Goal: Information Seeking & Learning: Learn about a topic

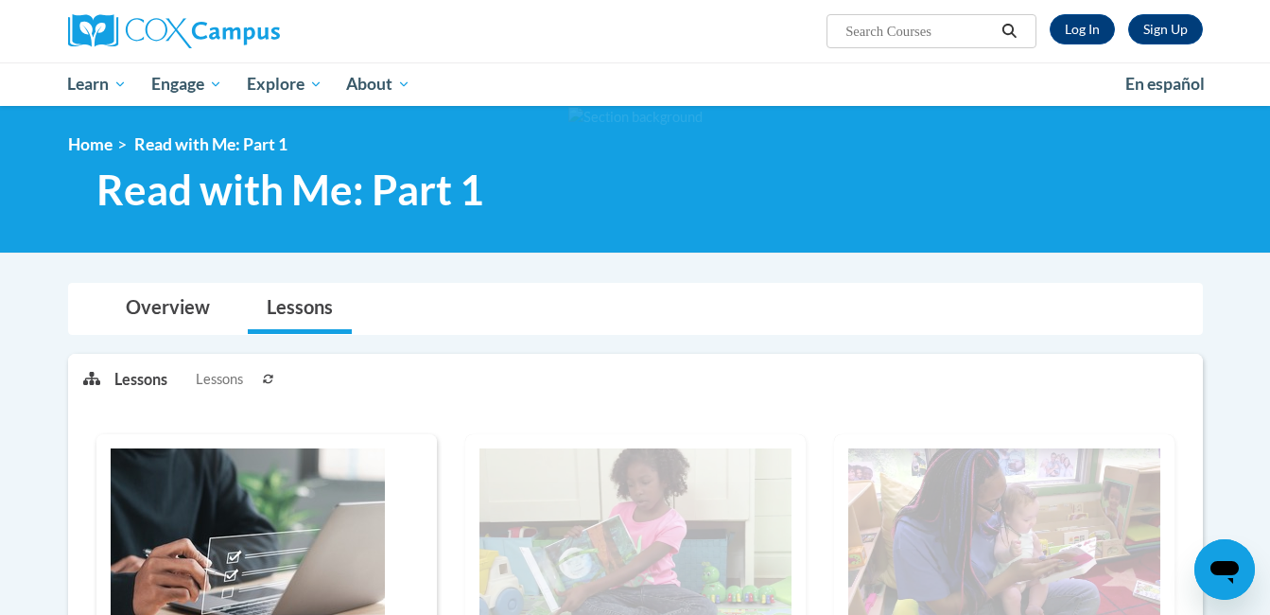
click at [268, 380] on icon at bounding box center [268, 379] width 11 height 11
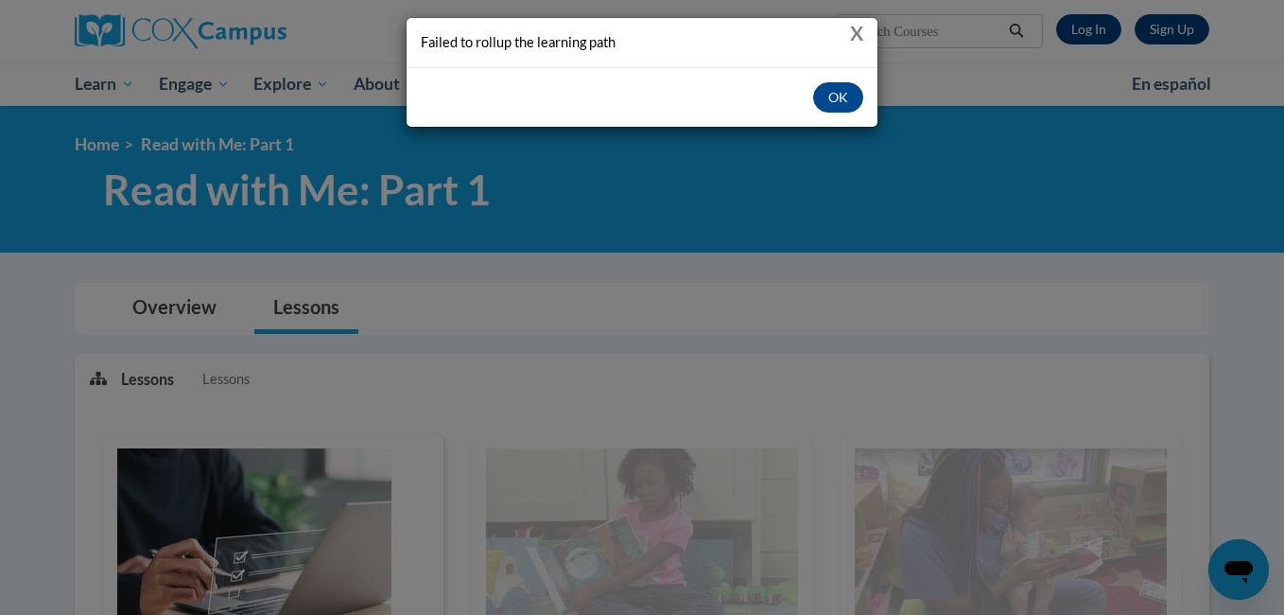
click at [860, 31] on button "X" at bounding box center [856, 33] width 13 height 20
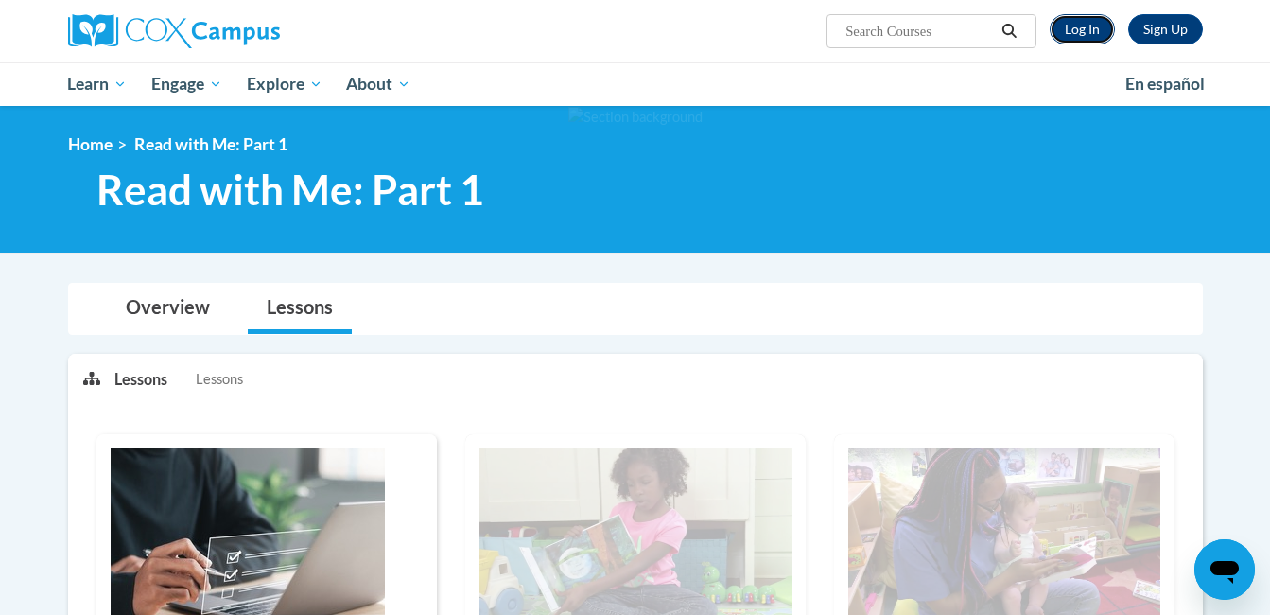
click at [1067, 26] on link "Log In" at bounding box center [1082, 29] width 65 height 30
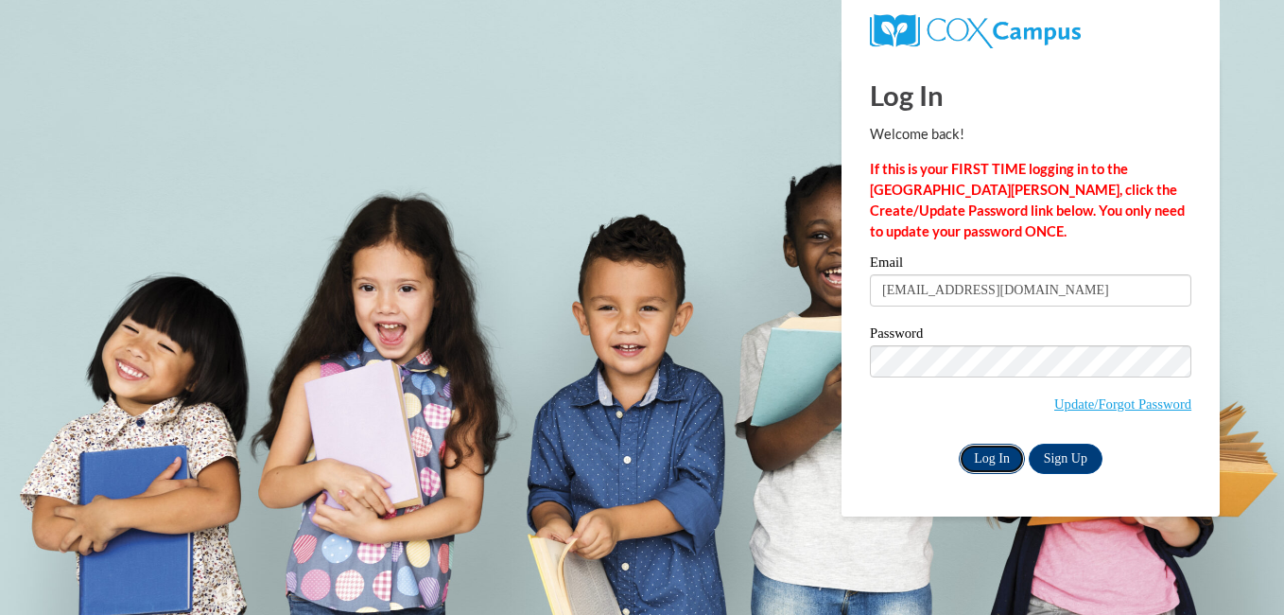
click at [987, 457] on input "Log In" at bounding box center [992, 459] width 66 height 30
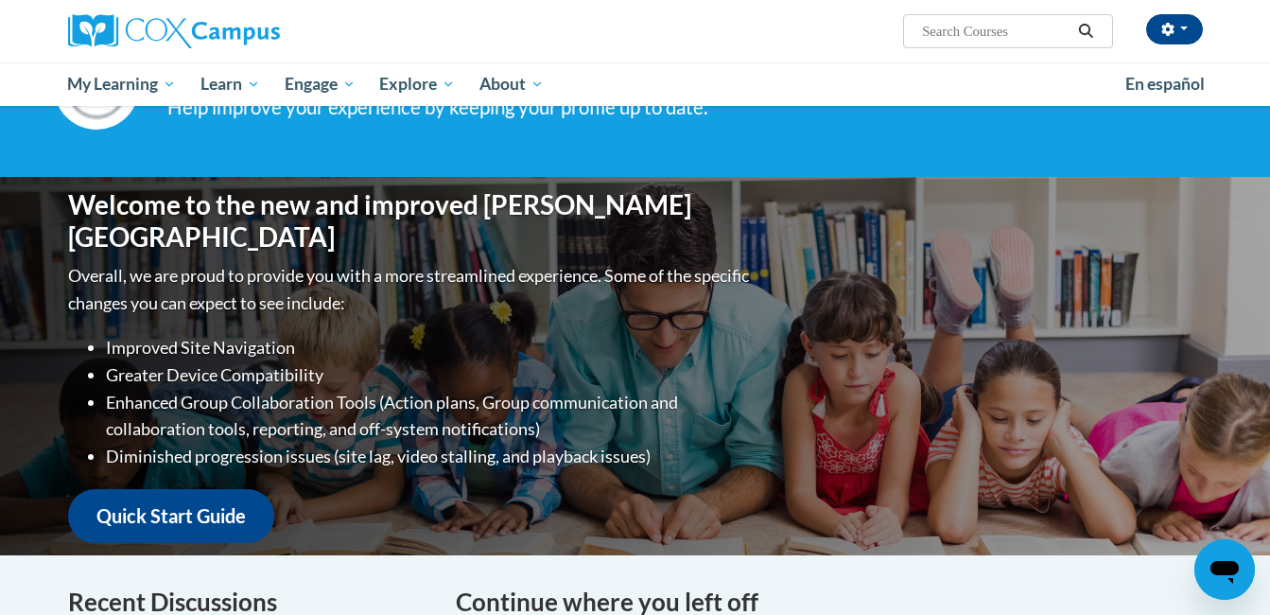
scroll to position [198, 0]
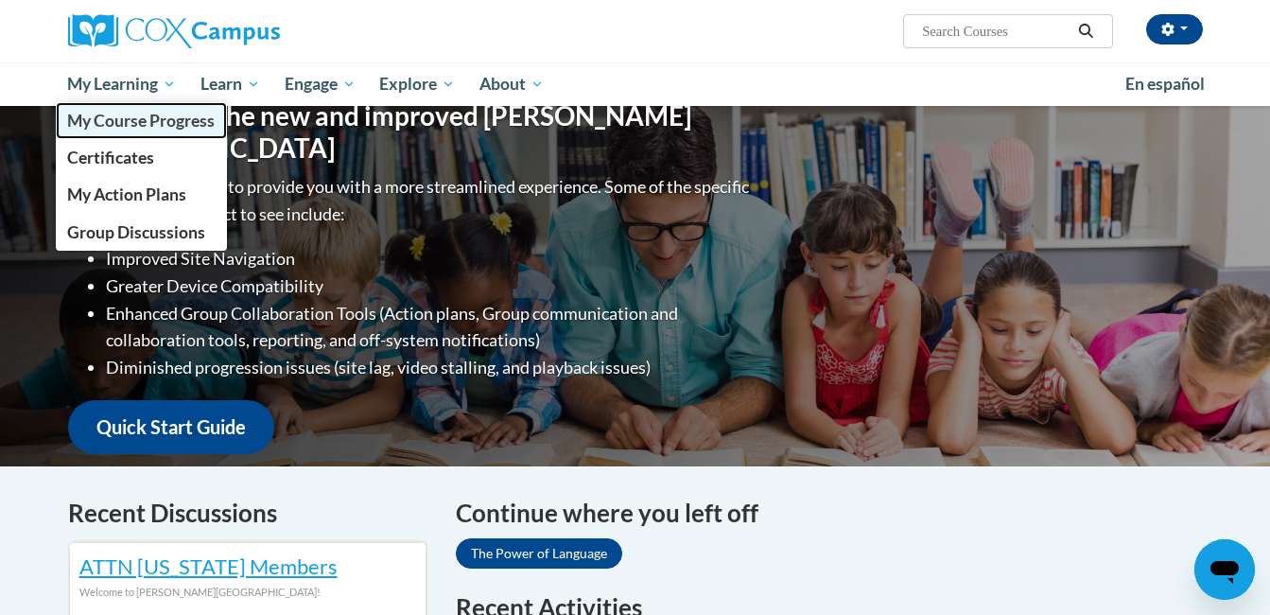
click at [150, 114] on span "My Course Progress" at bounding box center [141, 121] width 148 height 20
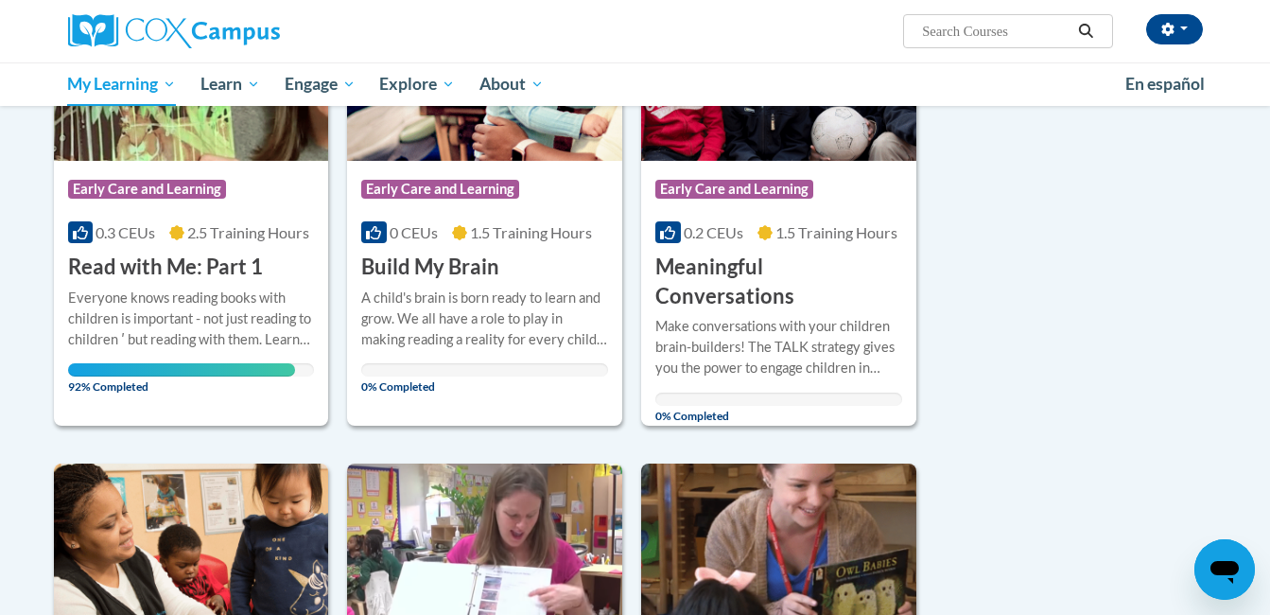
scroll to position [384, 0]
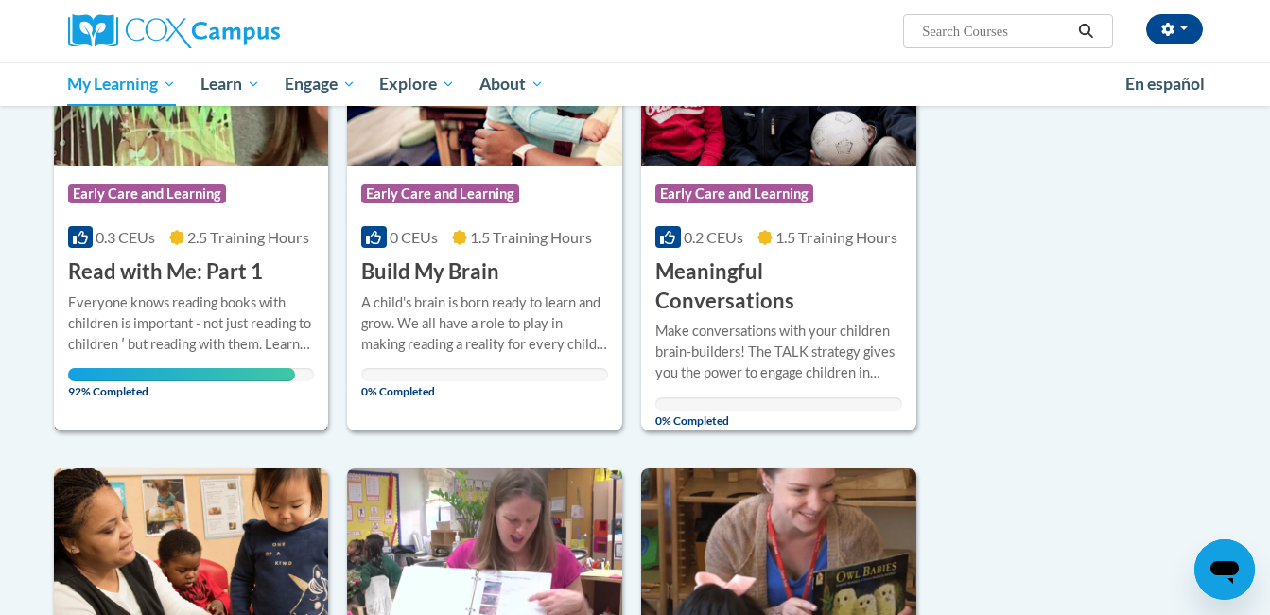
click at [187, 265] on h3 "Read with Me: Part 1" at bounding box center [165, 271] width 195 height 29
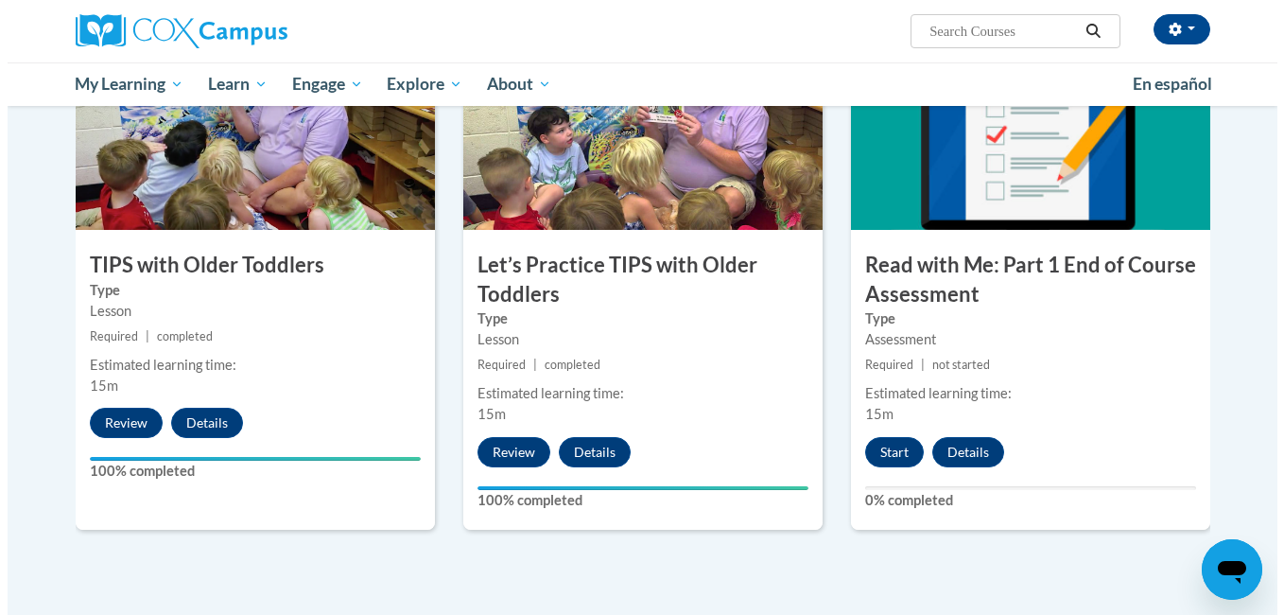
scroll to position [1899, 0]
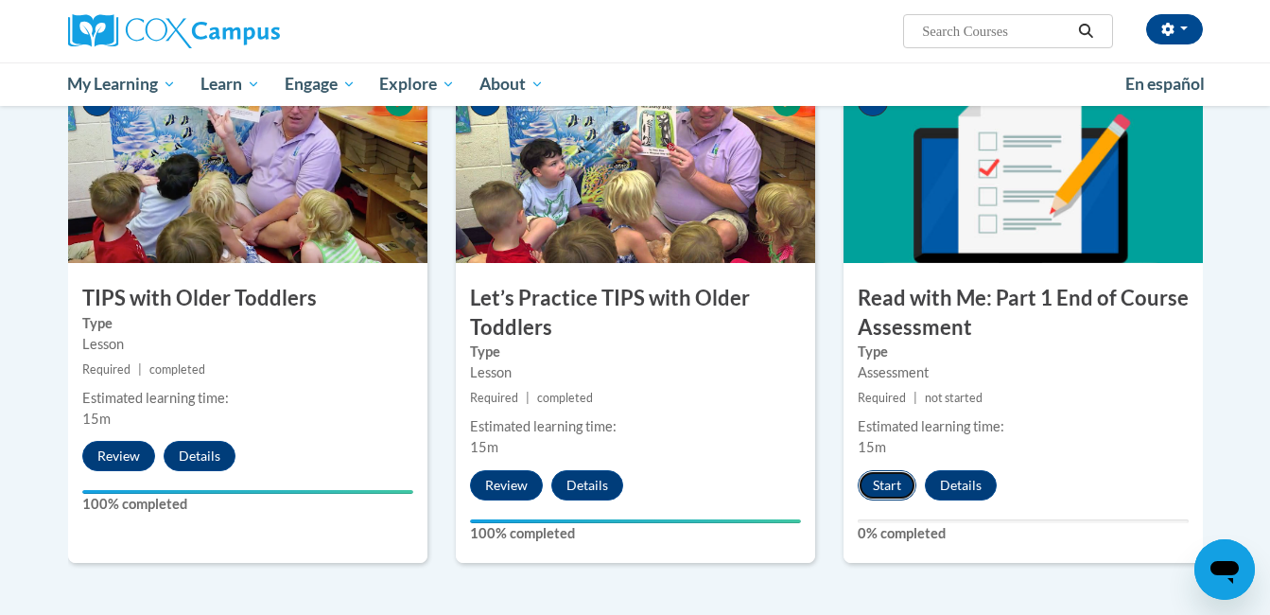
click at [896, 481] on button "Start" at bounding box center [887, 485] width 59 height 30
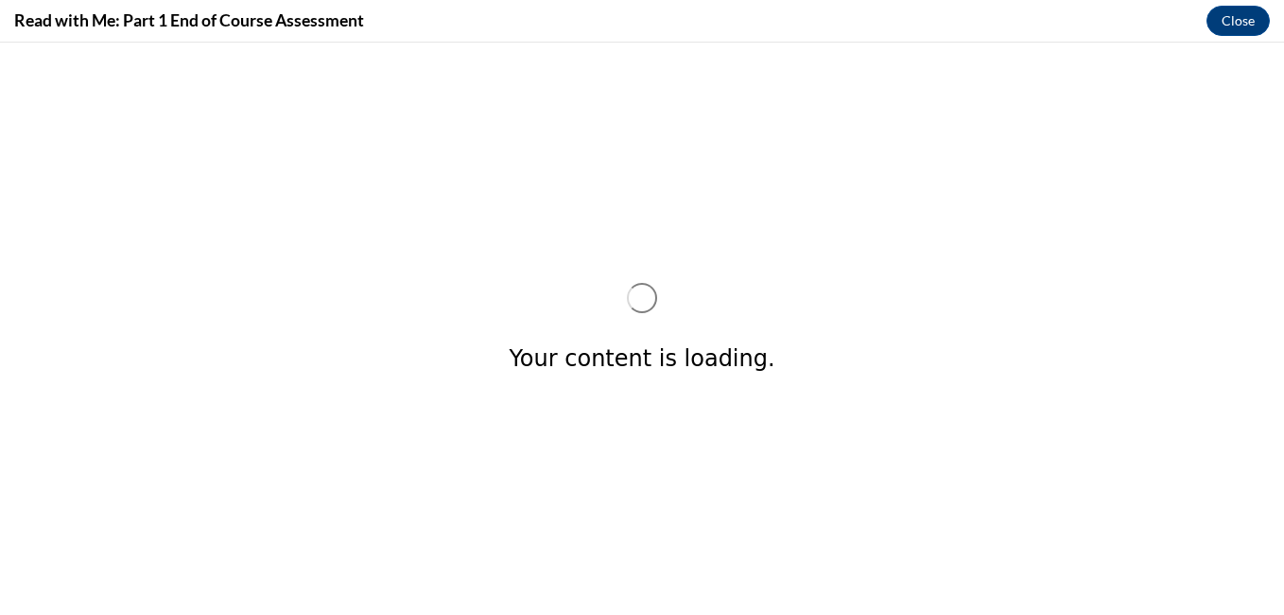
scroll to position [0, 0]
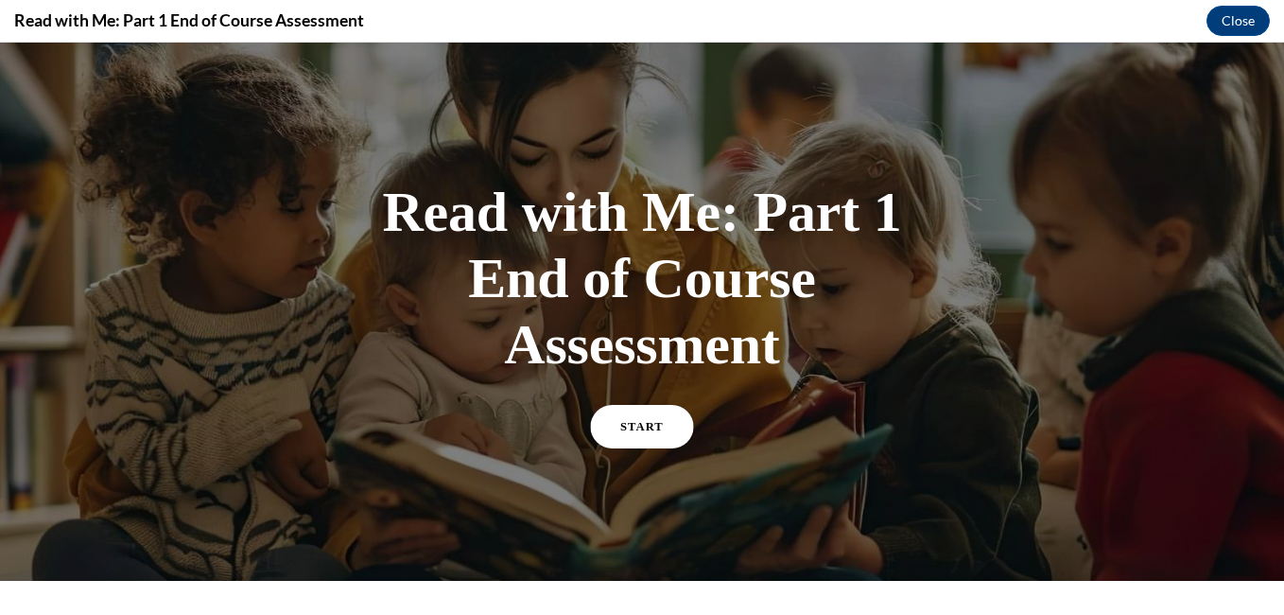
click at [618, 433] on link "START" at bounding box center [642, 427] width 103 height 44
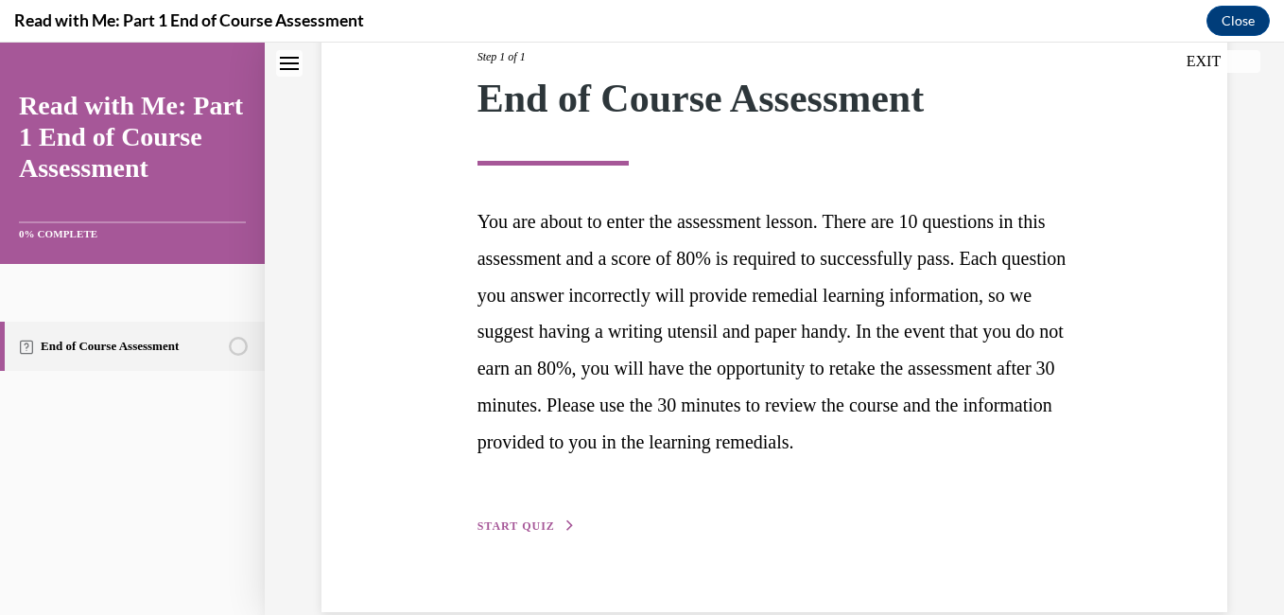
scroll to position [262, 0]
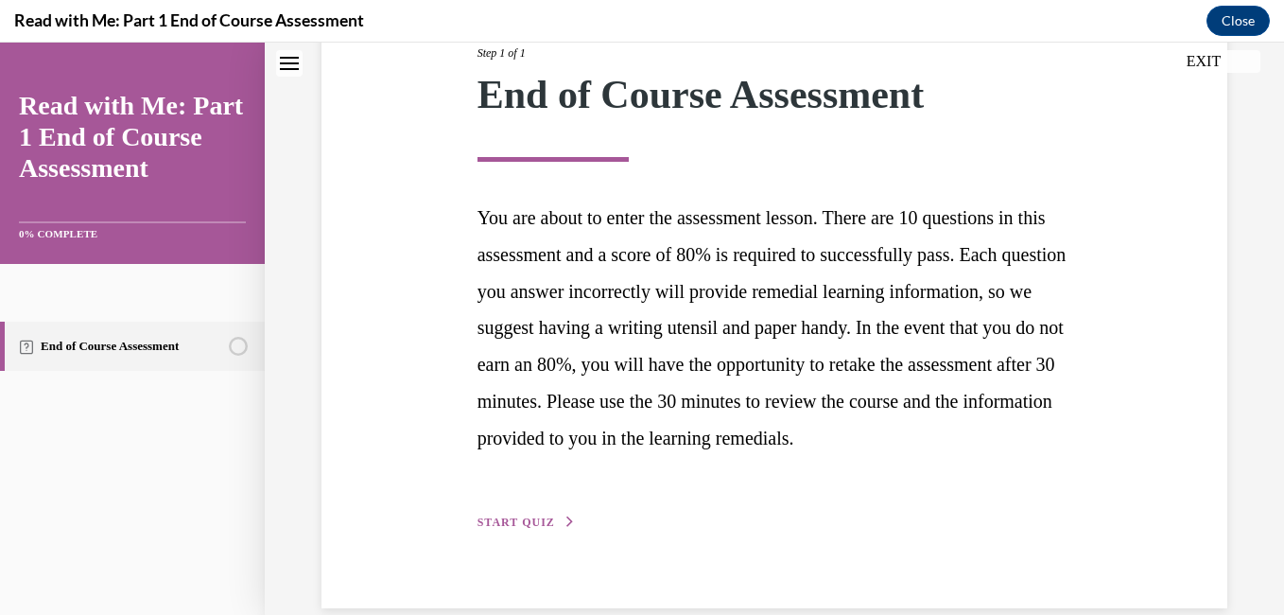
click at [521, 529] on span "START QUIZ" at bounding box center [517, 521] width 78 height 13
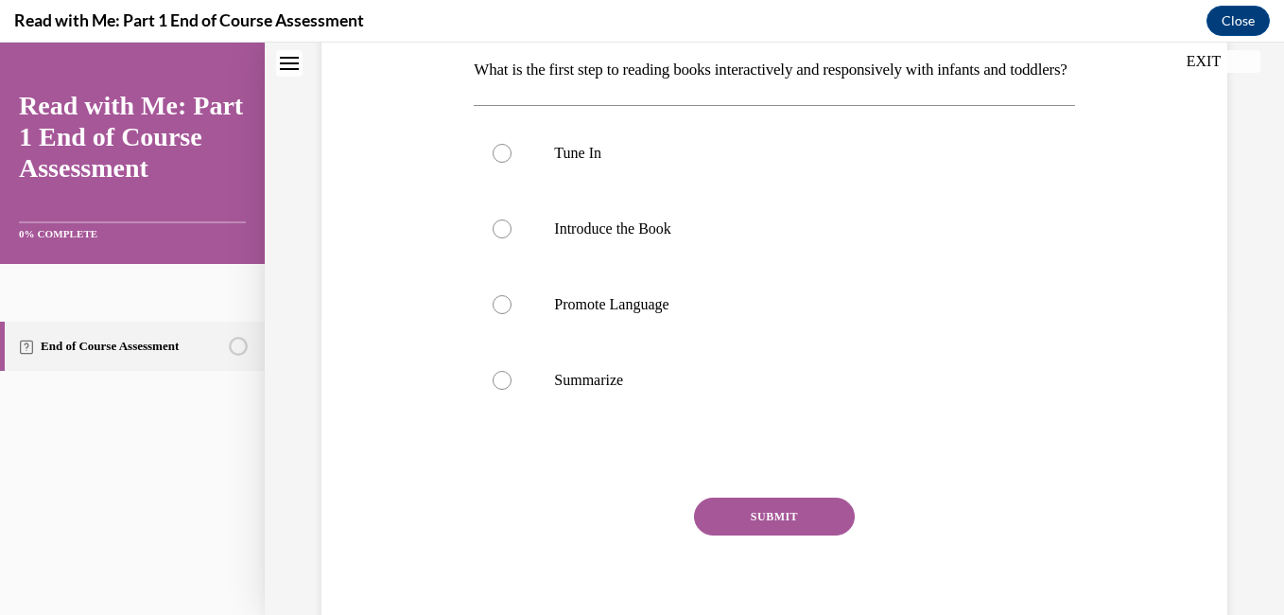
scroll to position [323, 0]
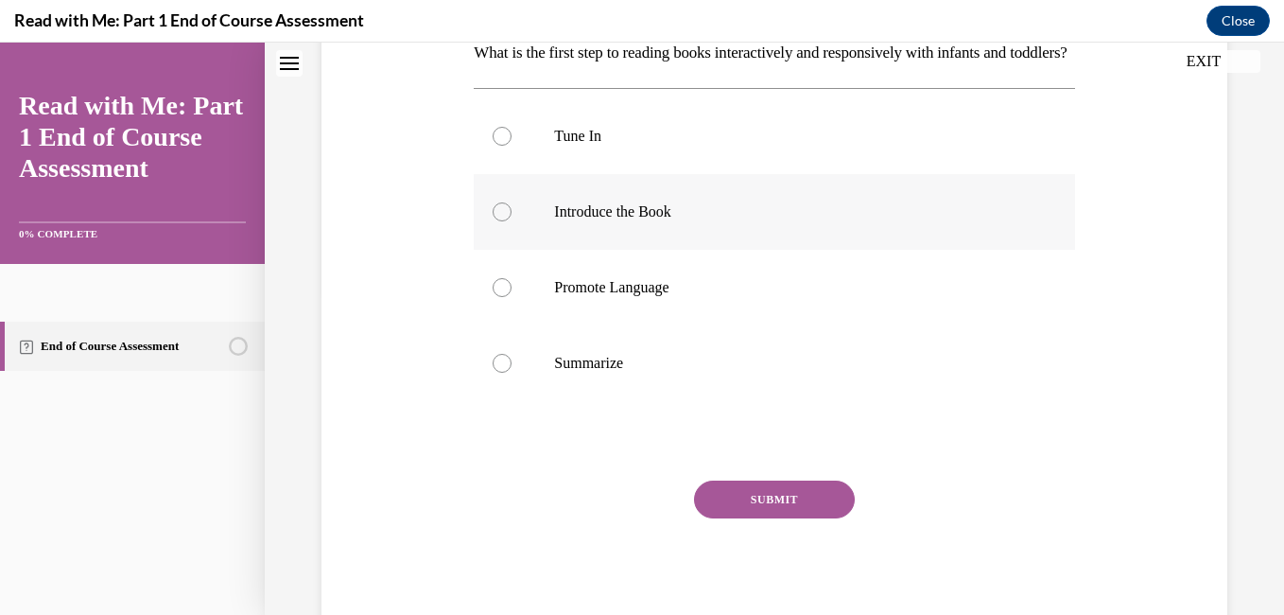
click at [688, 221] on p "Introduce the Book" at bounding box center [790, 211] width 473 height 19
click at [512, 221] on input "Introduce the Book" at bounding box center [502, 211] width 19 height 19
radio input "true"
click at [798, 518] on button "SUBMIT" at bounding box center [774, 499] width 161 height 38
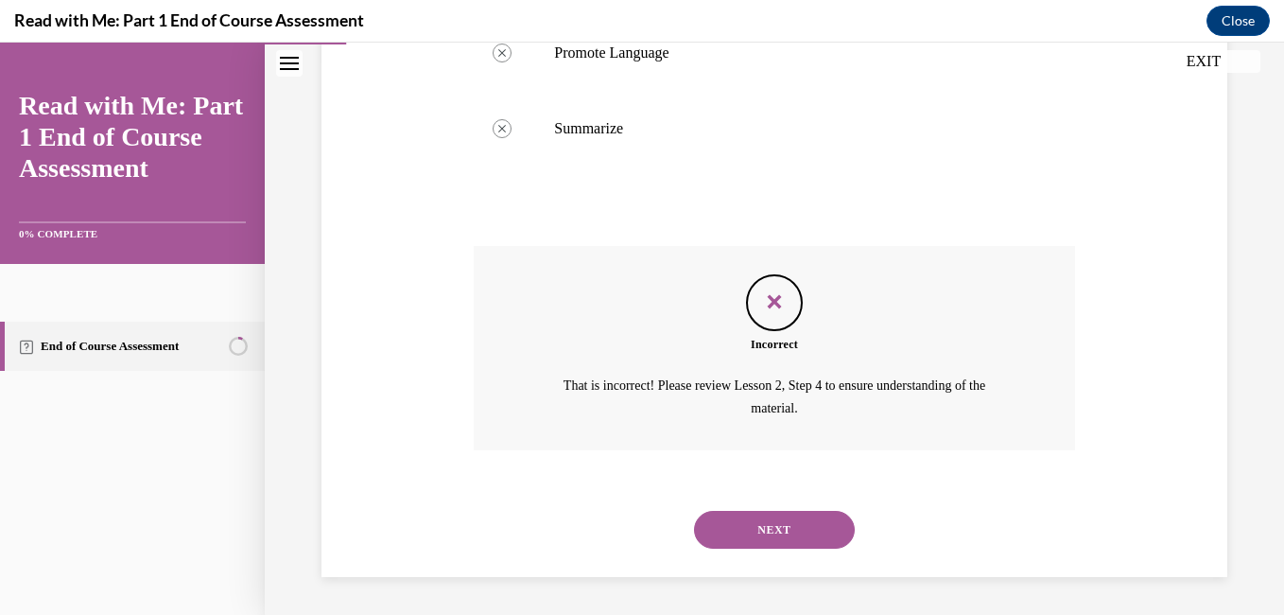
scroll to position [590, 0]
click at [789, 525] on button "NEXT" at bounding box center [774, 530] width 161 height 38
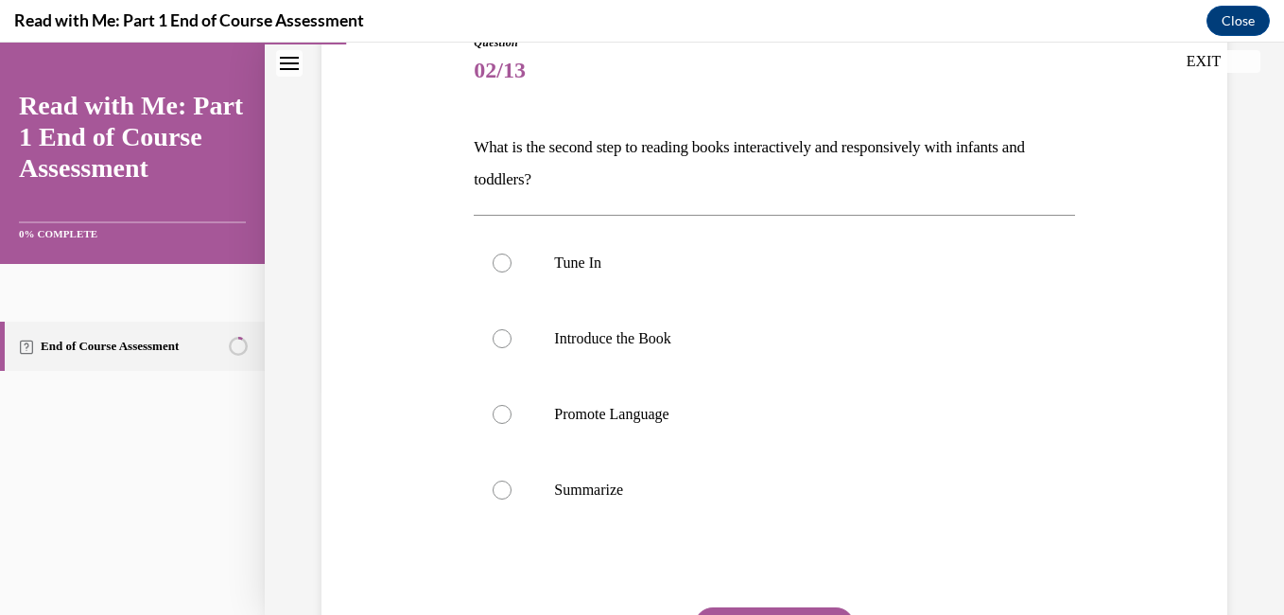
scroll to position [260, 0]
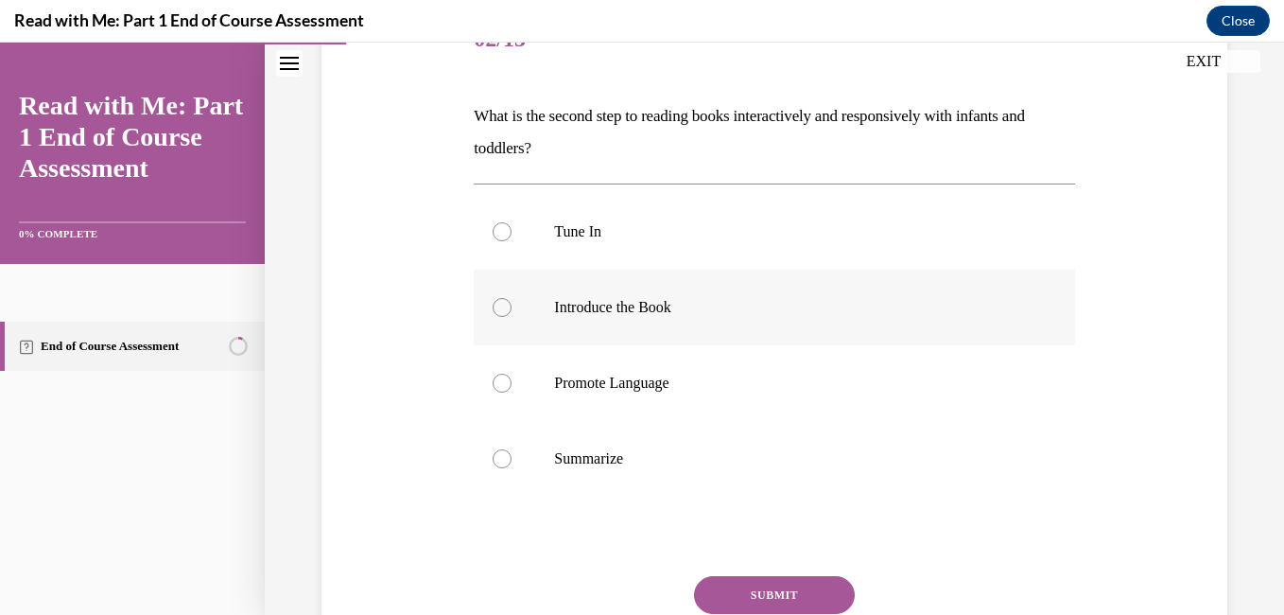
click at [664, 317] on label "Introduce the Book" at bounding box center [774, 308] width 601 height 76
click at [512, 317] on input "Introduce the Book" at bounding box center [502, 307] width 19 height 19
radio input "true"
click at [790, 593] on button "SUBMIT" at bounding box center [774, 595] width 161 height 38
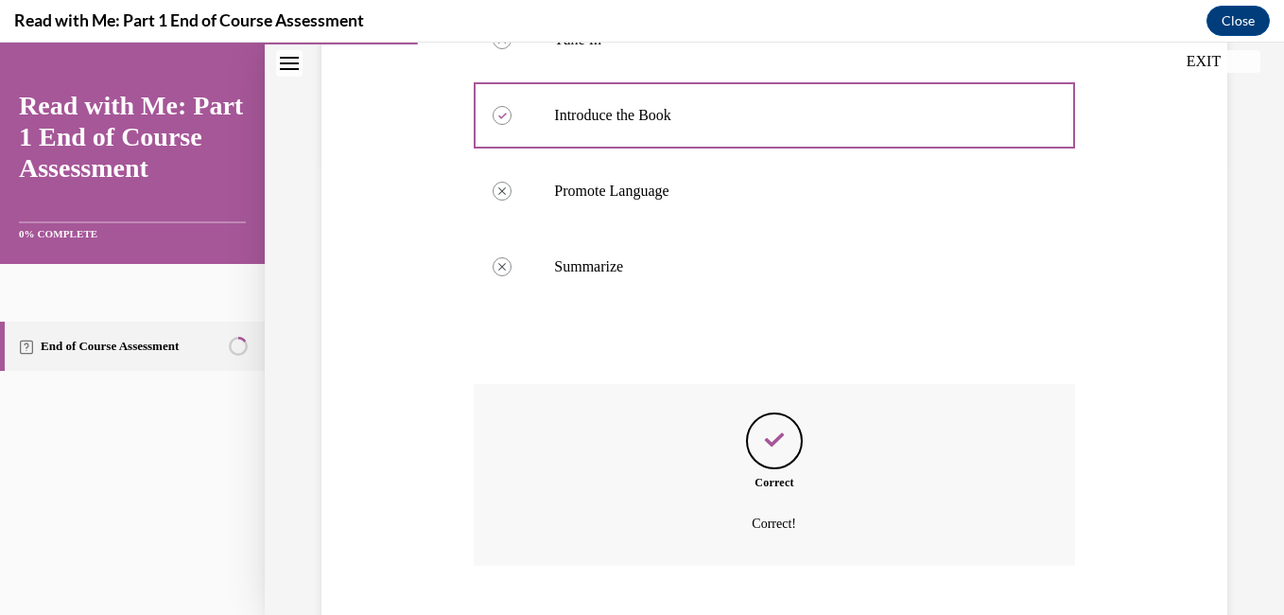
scroll to position [567, 0]
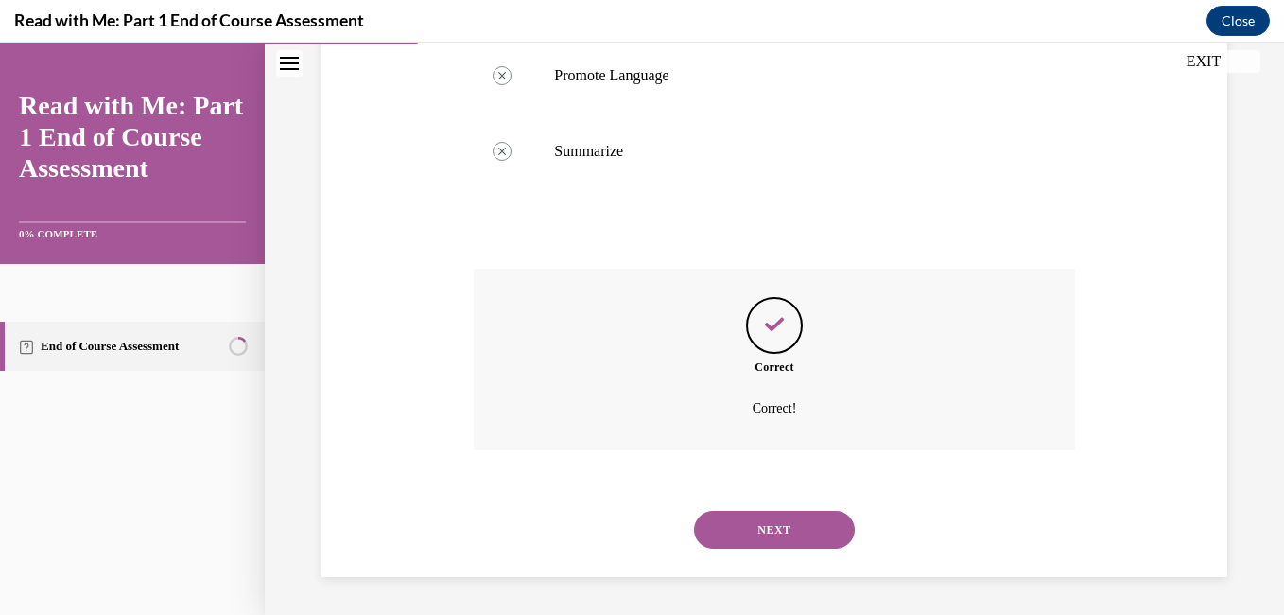
click at [783, 549] on div "NEXT" at bounding box center [774, 530] width 601 height 76
click at [779, 533] on button "NEXT" at bounding box center [774, 530] width 161 height 38
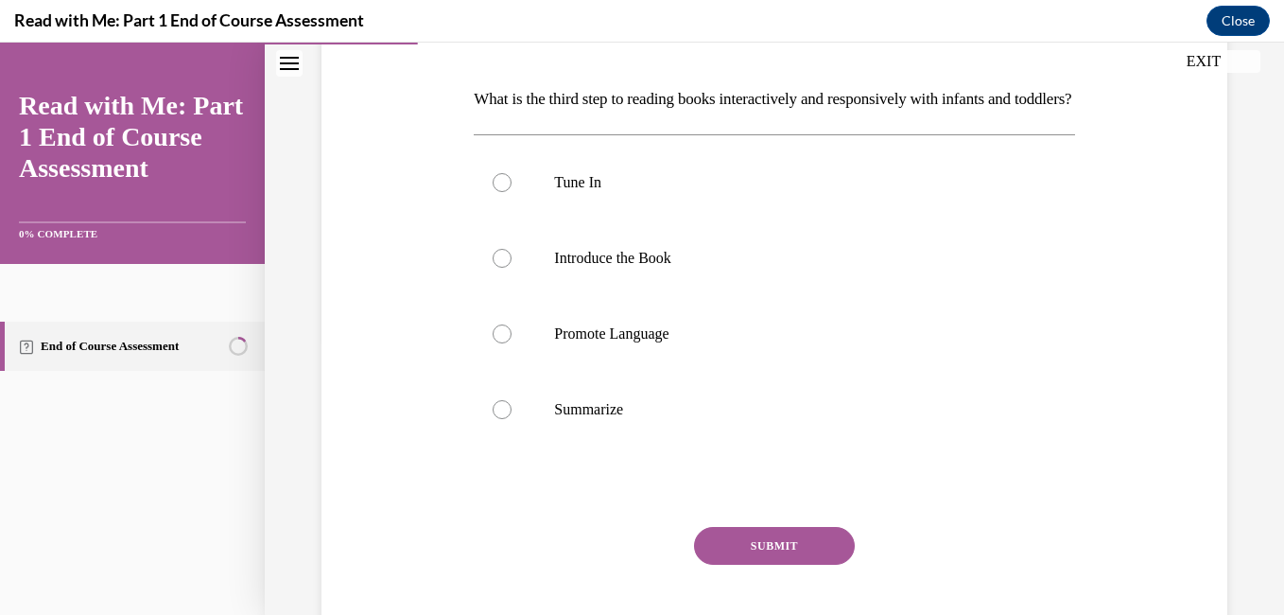
scroll to position [279, 0]
click at [636, 370] on label "Promote Language" at bounding box center [774, 332] width 601 height 76
click at [635, 370] on label "Promote Language" at bounding box center [774, 332] width 601 height 76
click at [512, 341] on input "Promote Language" at bounding box center [502, 331] width 19 height 19
radio input "true"
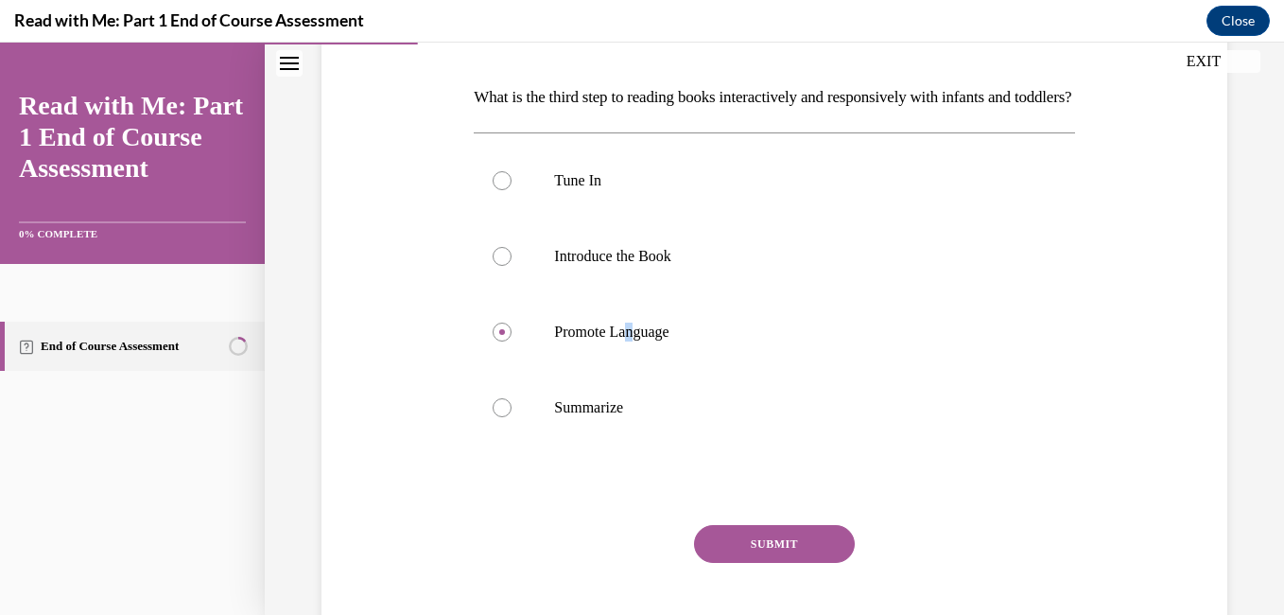
click at [793, 563] on button "SUBMIT" at bounding box center [774, 544] width 161 height 38
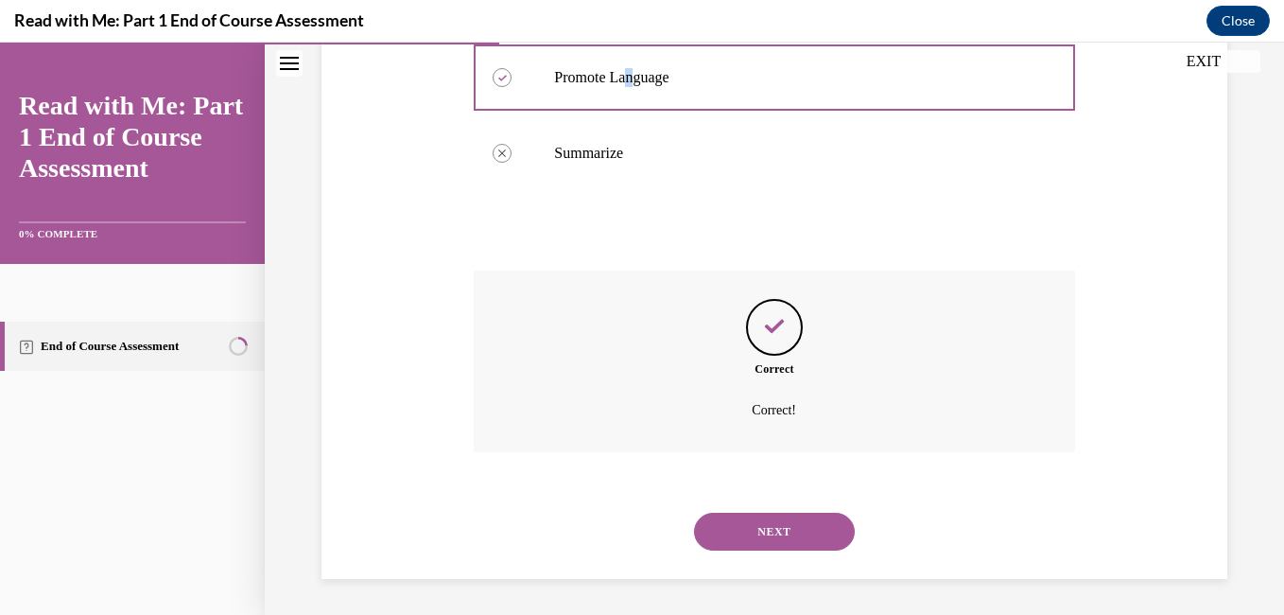
scroll to position [567, 0]
click at [812, 520] on button "NEXT" at bounding box center [774, 530] width 161 height 38
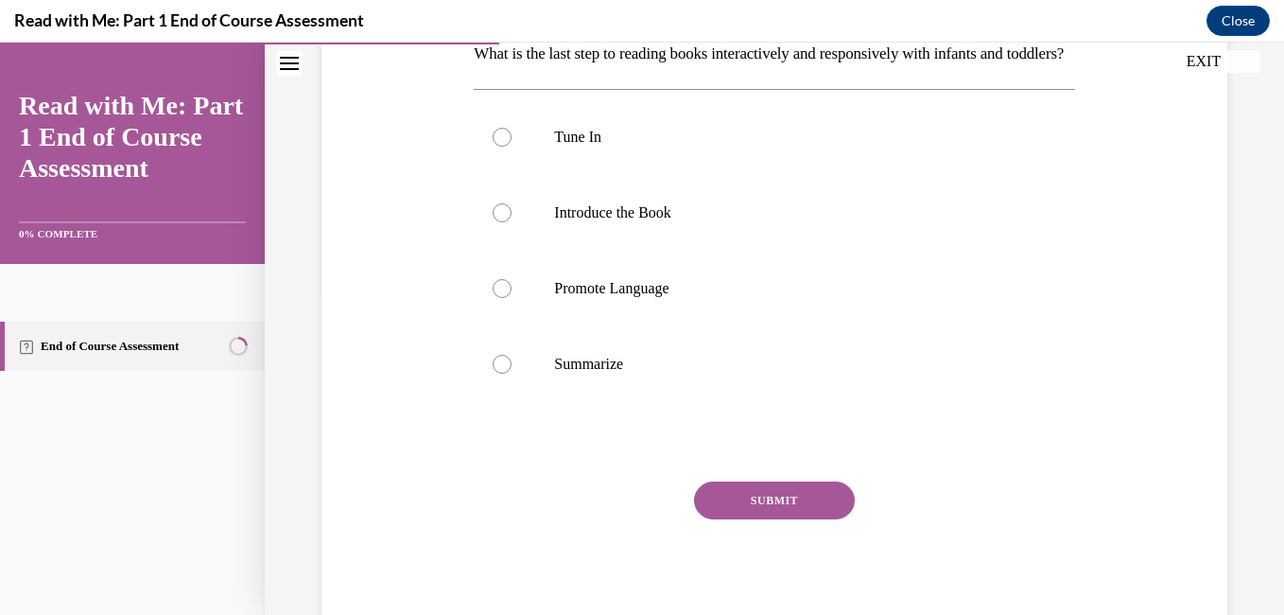
scroll to position [340, 0]
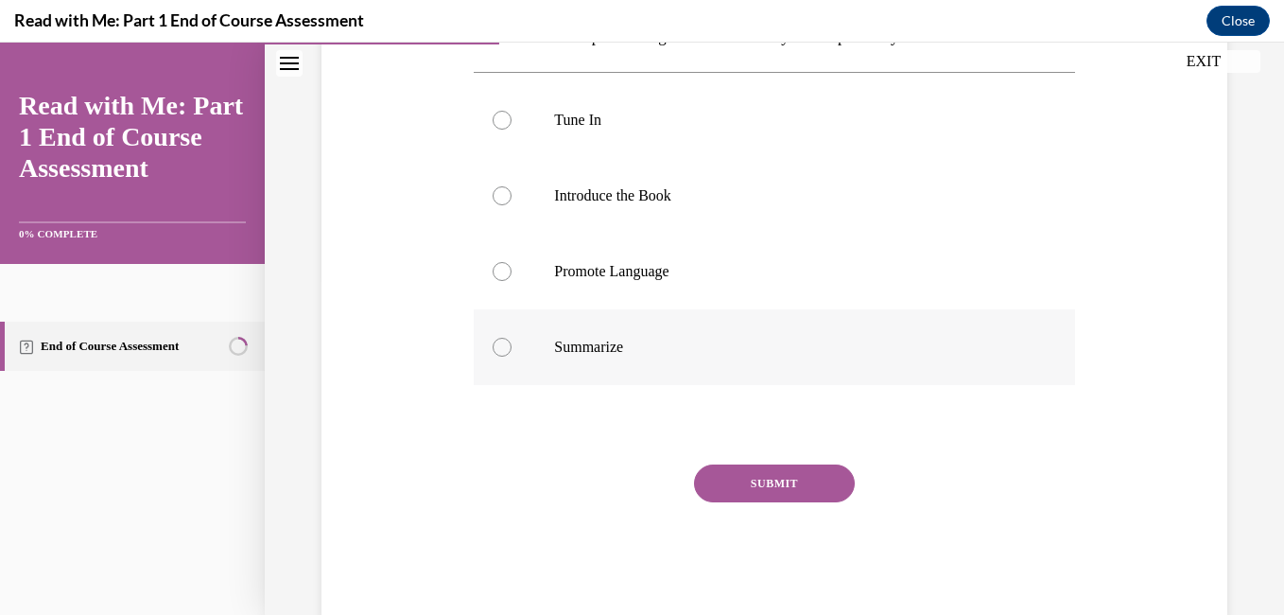
click at [697, 357] on p "Summarize" at bounding box center [790, 347] width 473 height 19
click at [512, 357] on input "Summarize" at bounding box center [502, 347] width 19 height 19
radio input "true"
click at [789, 502] on button "SUBMIT" at bounding box center [774, 483] width 161 height 38
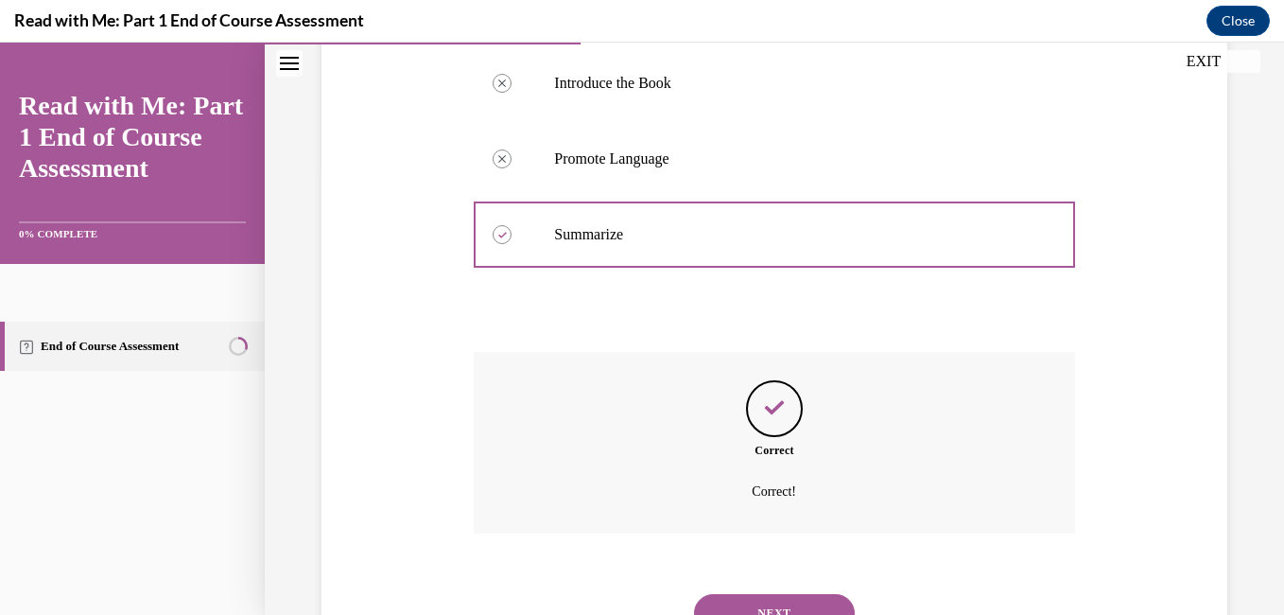
scroll to position [567, 0]
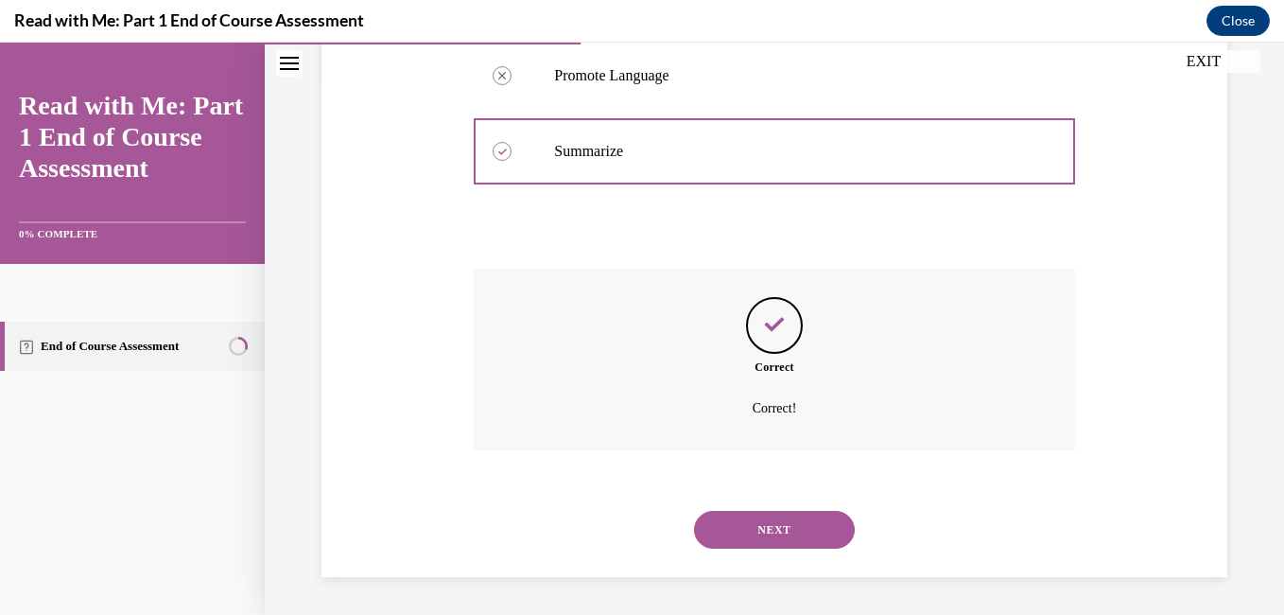
click at [715, 539] on button "NEXT" at bounding box center [774, 530] width 161 height 38
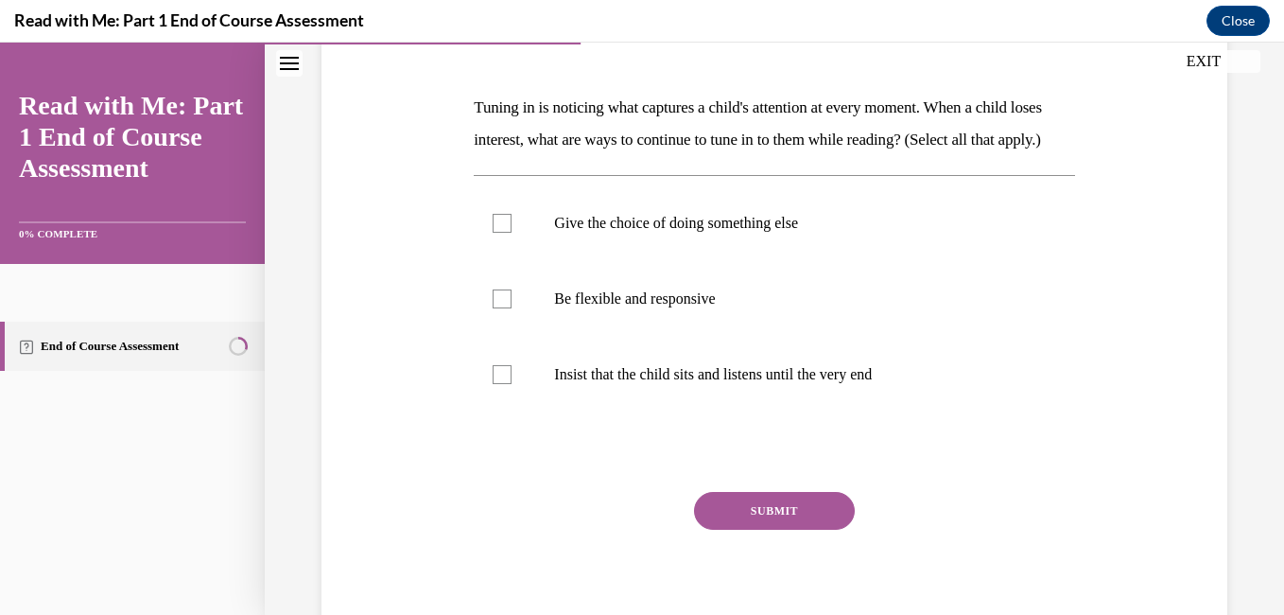
scroll to position [273, 0]
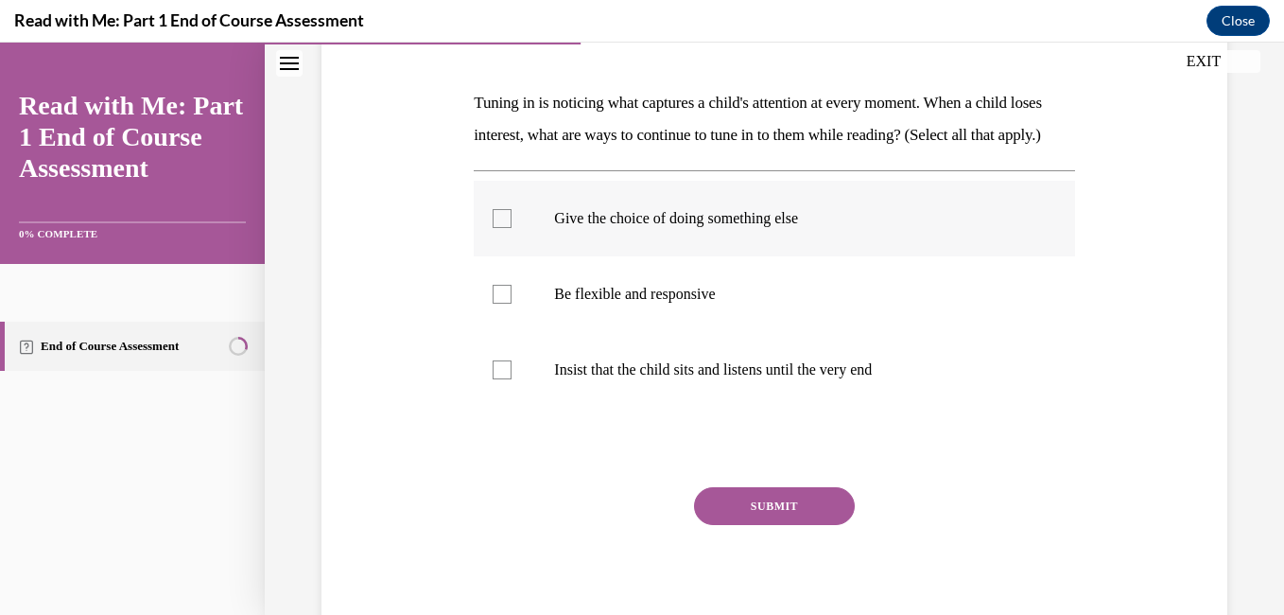
click at [712, 228] on p "Give the choice of doing something else" at bounding box center [790, 218] width 473 height 19
click at [512, 228] on input "Give the choice of doing something else" at bounding box center [502, 218] width 19 height 19
checkbox input "true"
click at [665, 332] on label "Be flexible and responsive" at bounding box center [774, 294] width 601 height 76
click at [512, 304] on input "Be flexible and responsive" at bounding box center [502, 294] width 19 height 19
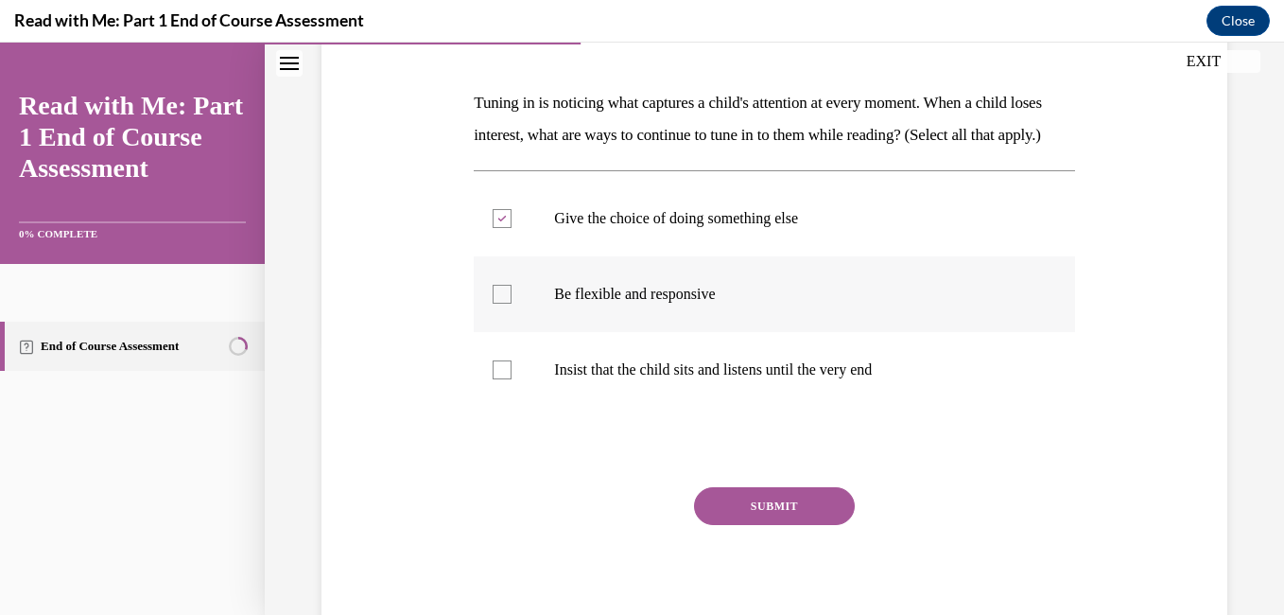
checkbox input "true"
click at [820, 525] on button "SUBMIT" at bounding box center [774, 506] width 161 height 38
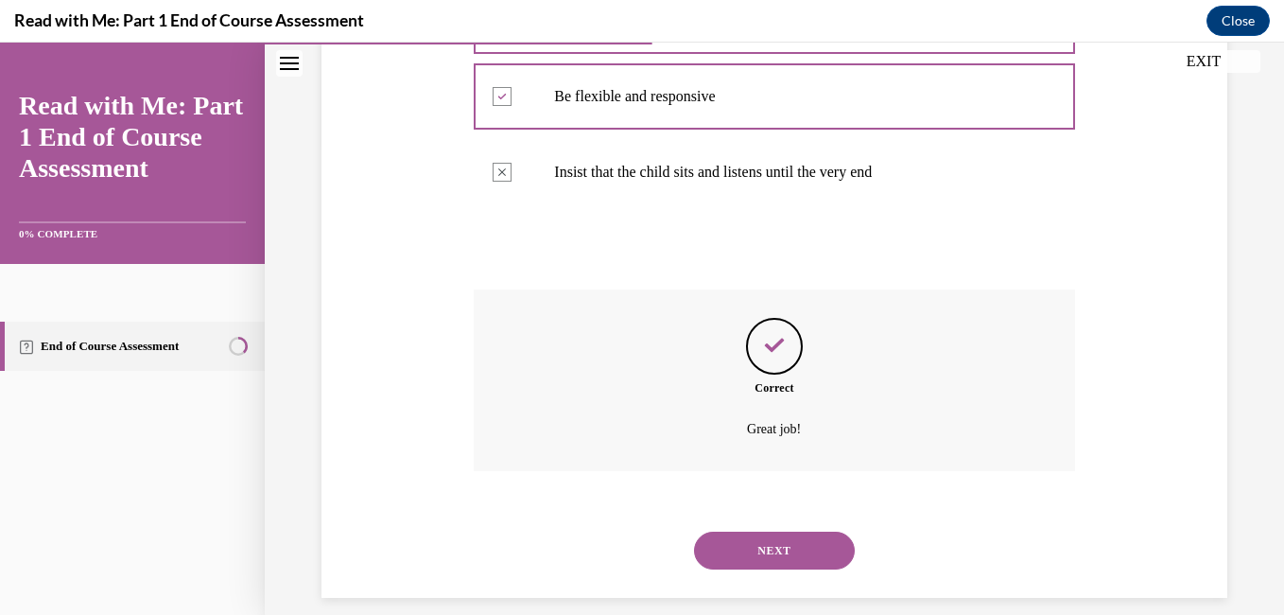
scroll to position [524, 0]
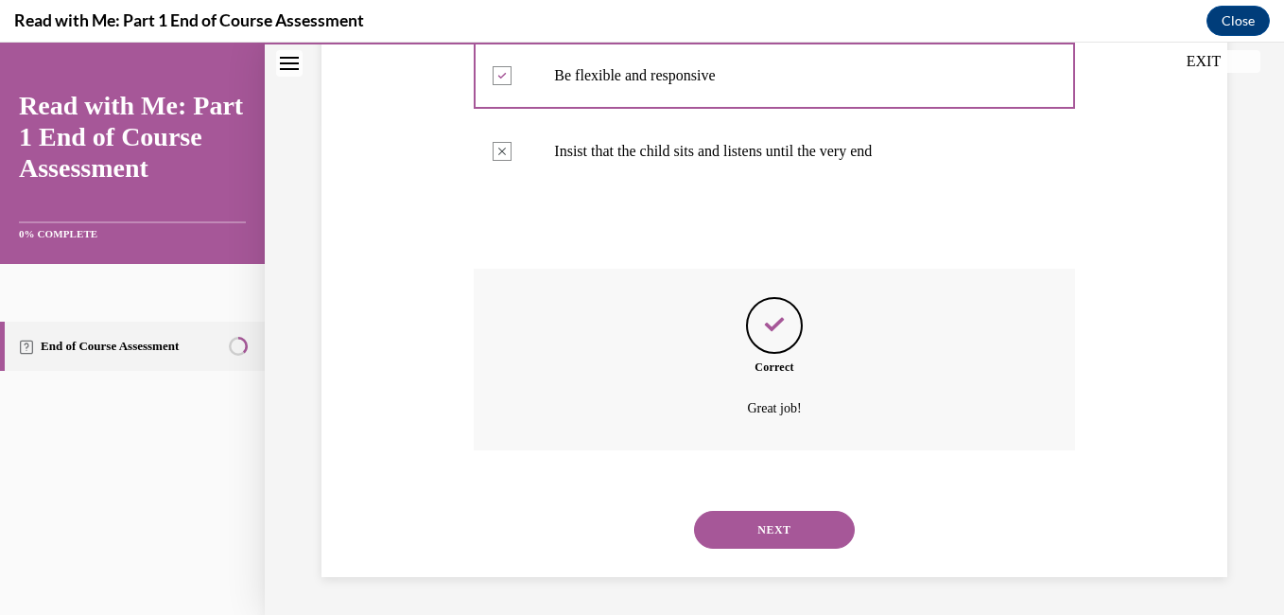
click at [743, 537] on button "NEXT" at bounding box center [774, 530] width 161 height 38
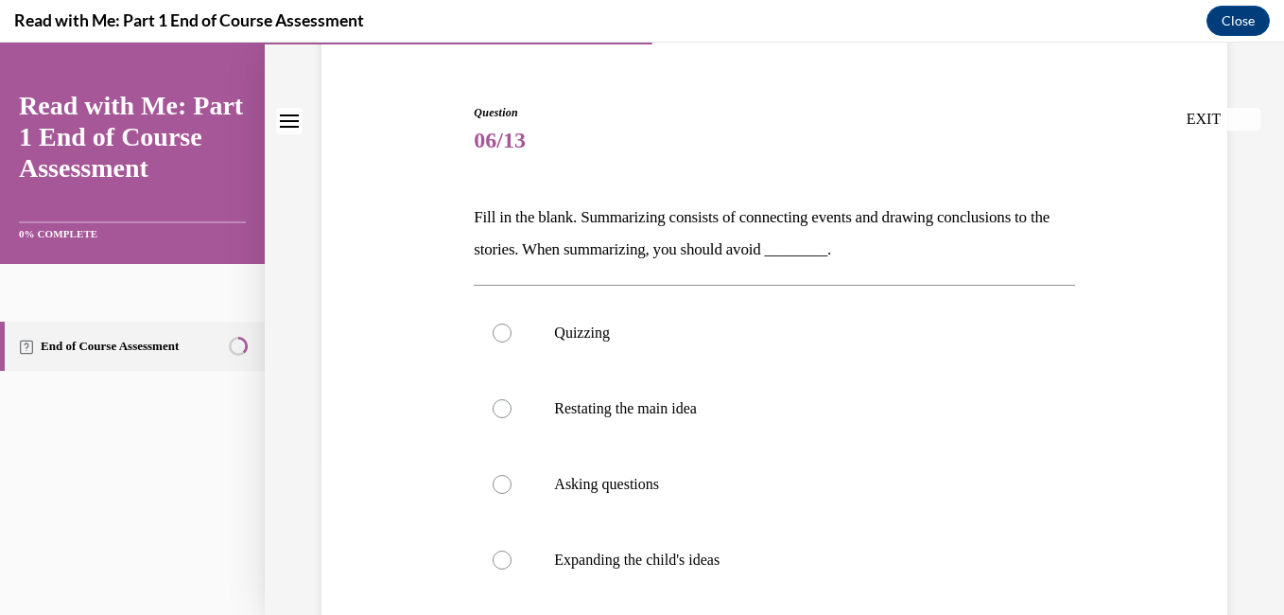
scroll to position [187, 0]
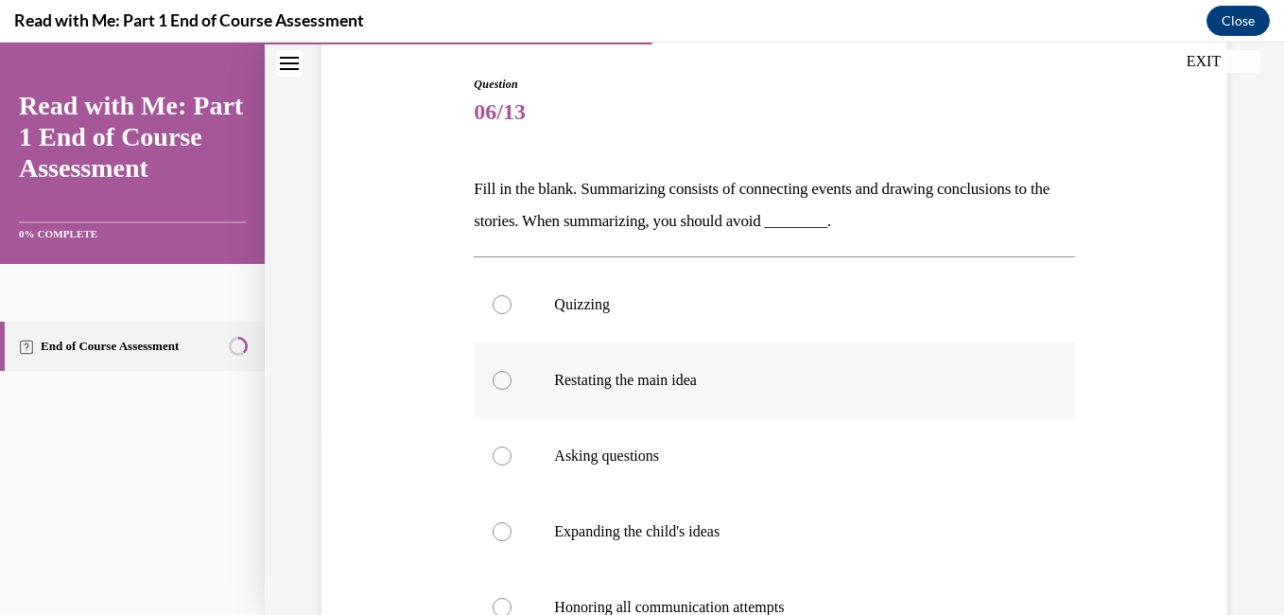
click at [753, 398] on label "Restating the main idea" at bounding box center [774, 380] width 601 height 76
click at [512, 390] on input "Restating the main idea" at bounding box center [502, 380] width 19 height 19
radio input "true"
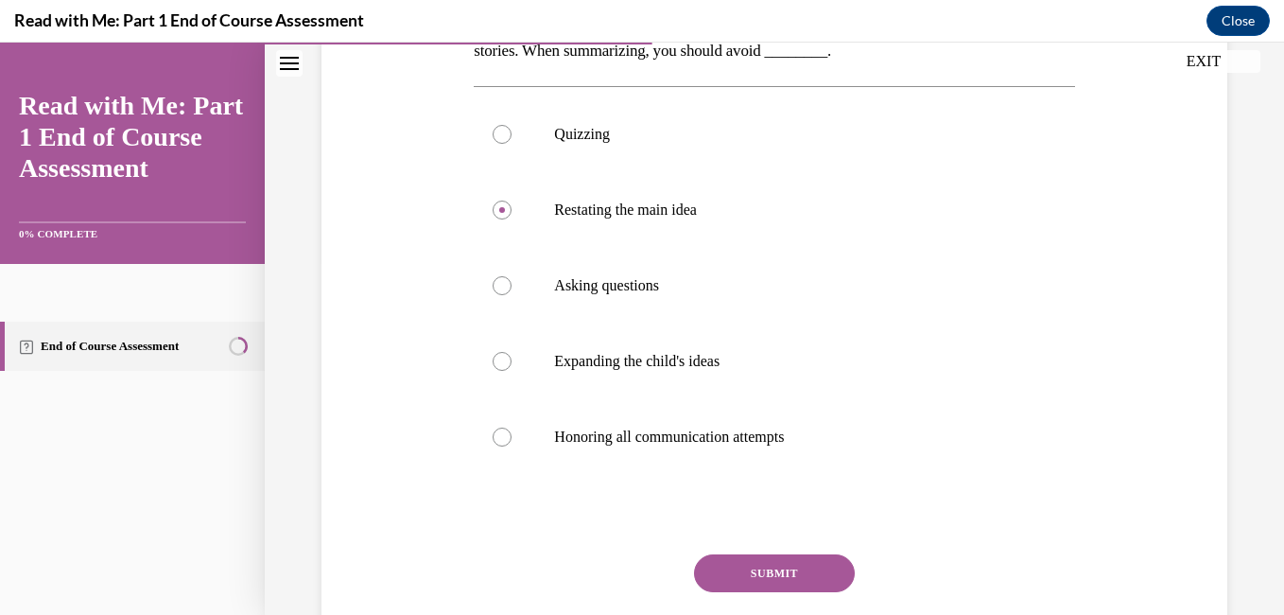
scroll to position [370, 0]
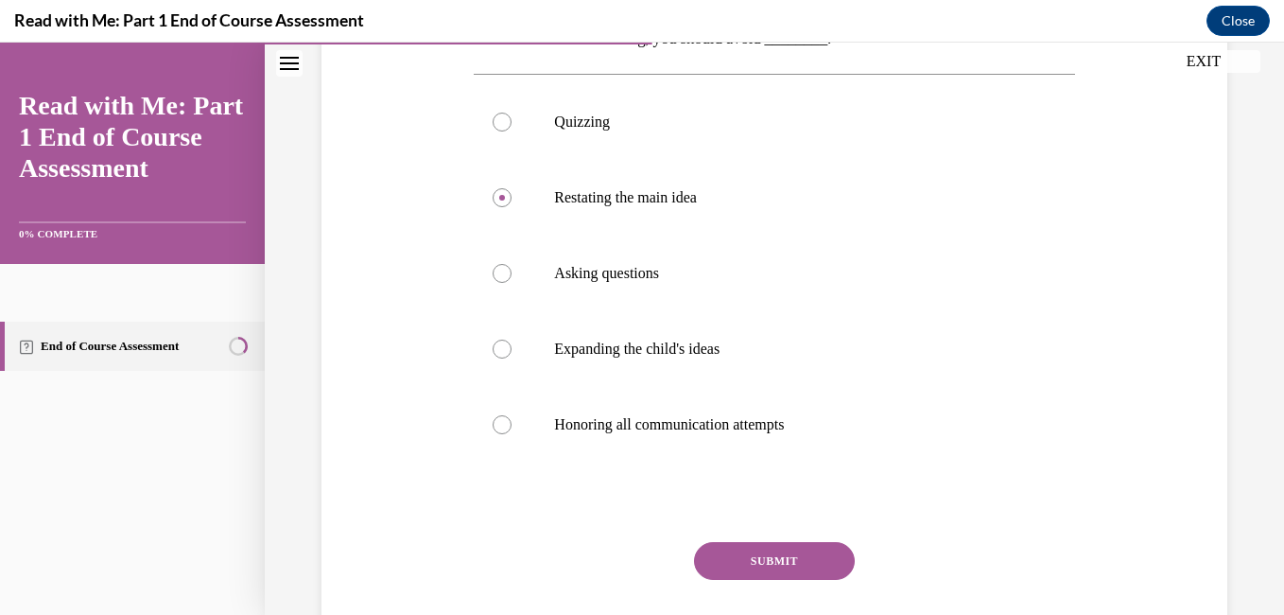
click at [815, 563] on button "SUBMIT" at bounding box center [774, 561] width 161 height 38
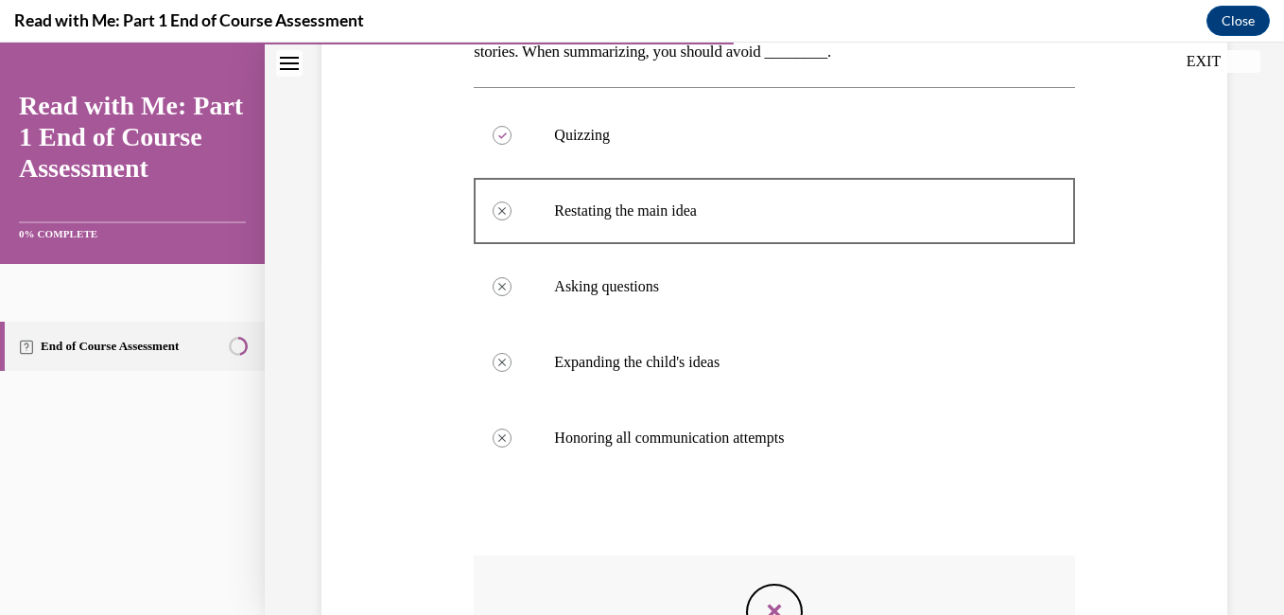
scroll to position [666, 0]
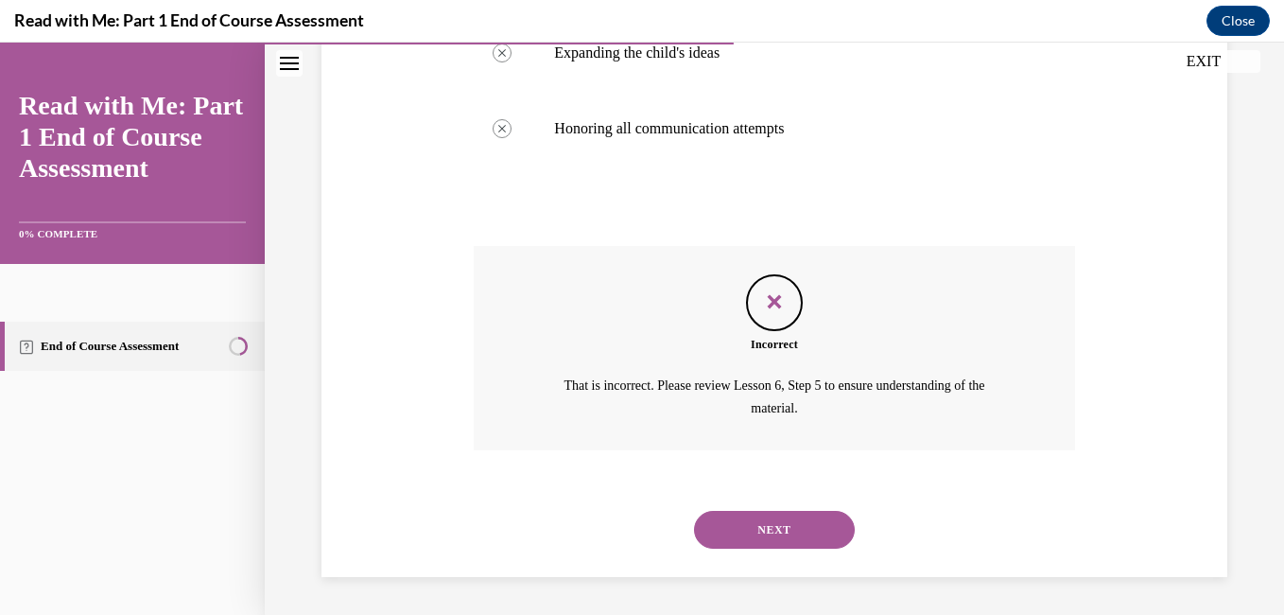
click at [793, 528] on button "NEXT" at bounding box center [774, 530] width 161 height 38
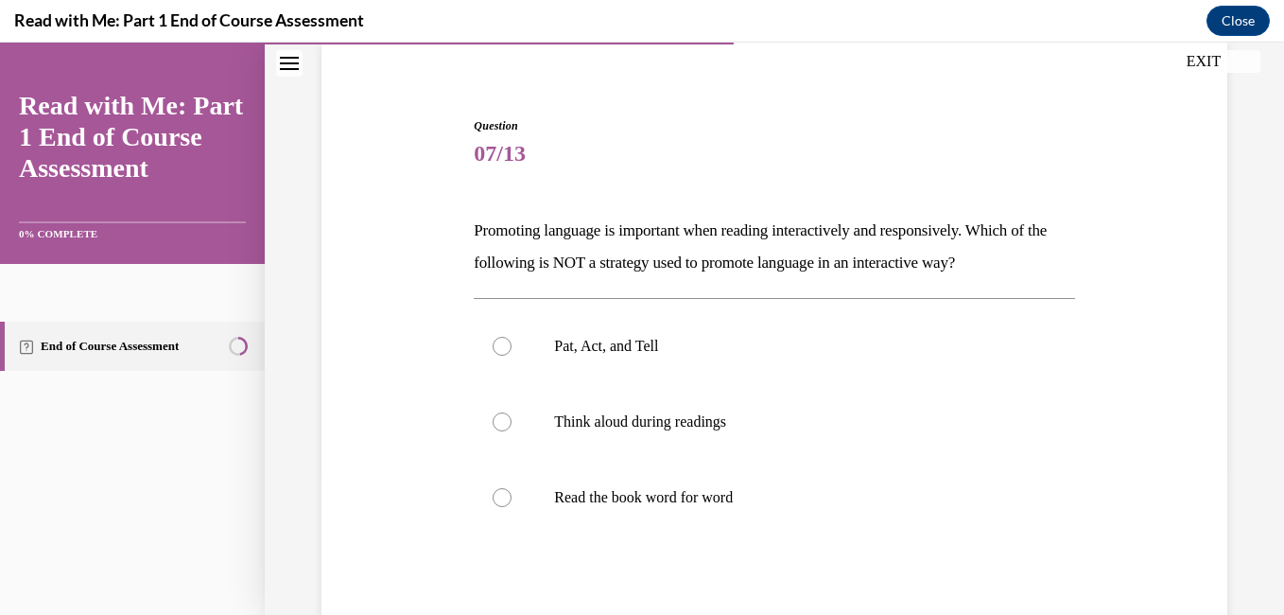
scroll to position [218, 0]
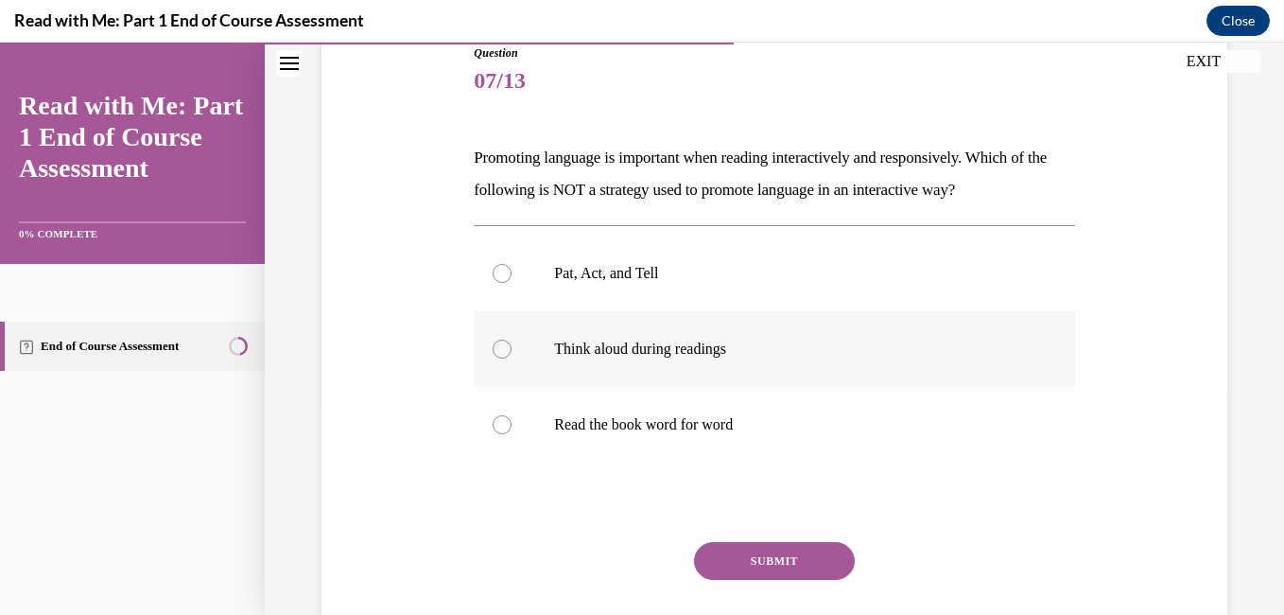
click at [705, 353] on p "Think aloud during readings" at bounding box center [790, 349] width 473 height 19
click at [512, 353] on input "Think aloud during readings" at bounding box center [502, 349] width 19 height 19
radio input "true"
click at [721, 431] on p "Read the book word for word" at bounding box center [790, 424] width 473 height 19
click at [512, 431] on input "Read the book word for word" at bounding box center [502, 424] width 19 height 19
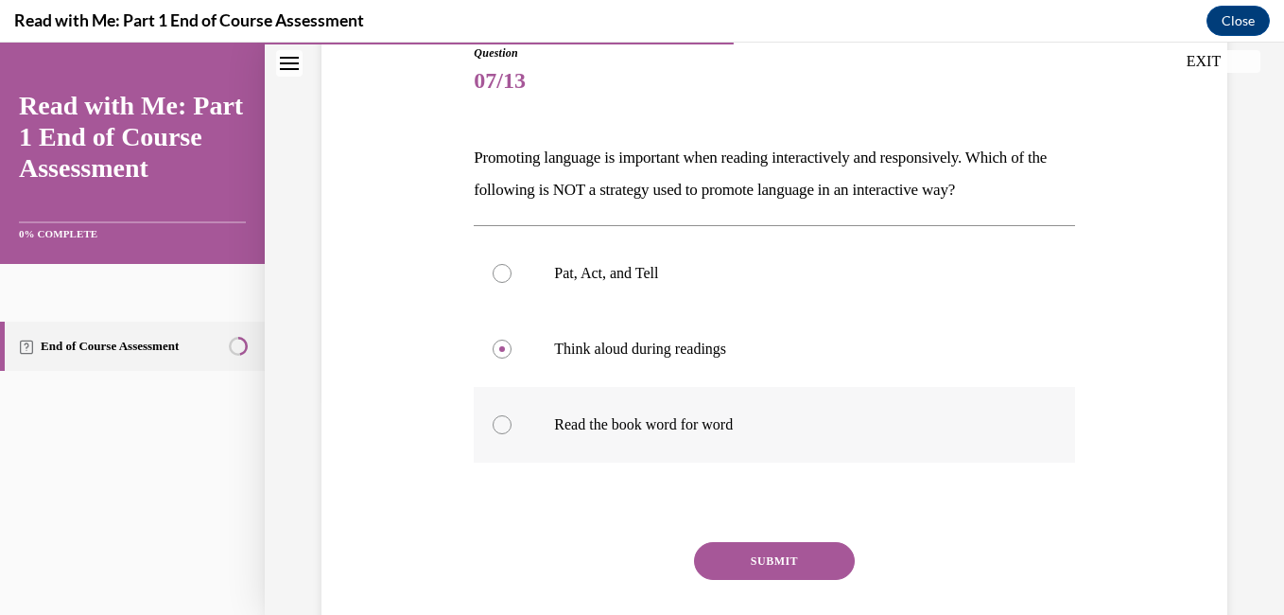
radio input "true"
click at [821, 566] on button "SUBMIT" at bounding box center [774, 561] width 161 height 38
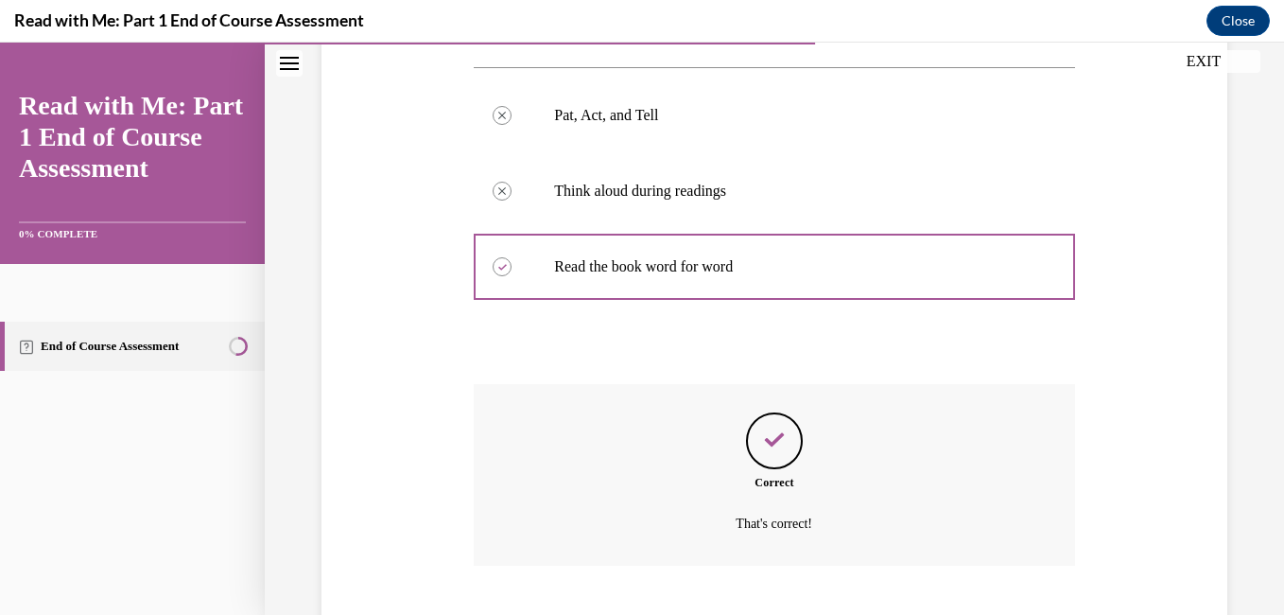
scroll to position [492, 0]
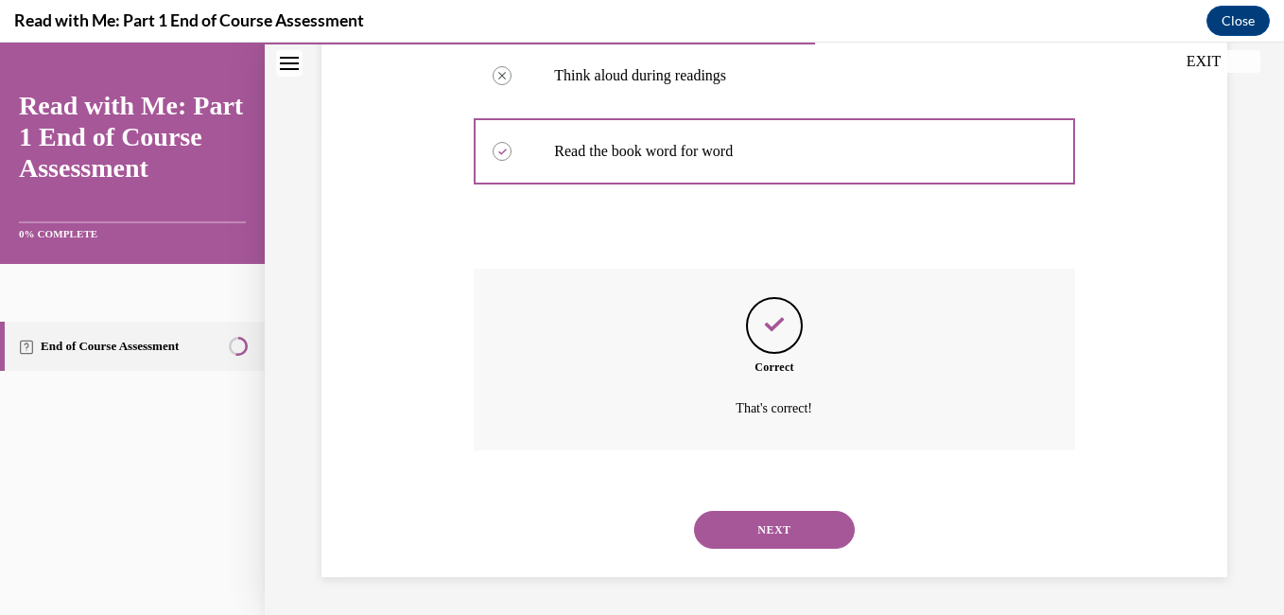
click at [771, 523] on button "NEXT" at bounding box center [774, 530] width 161 height 38
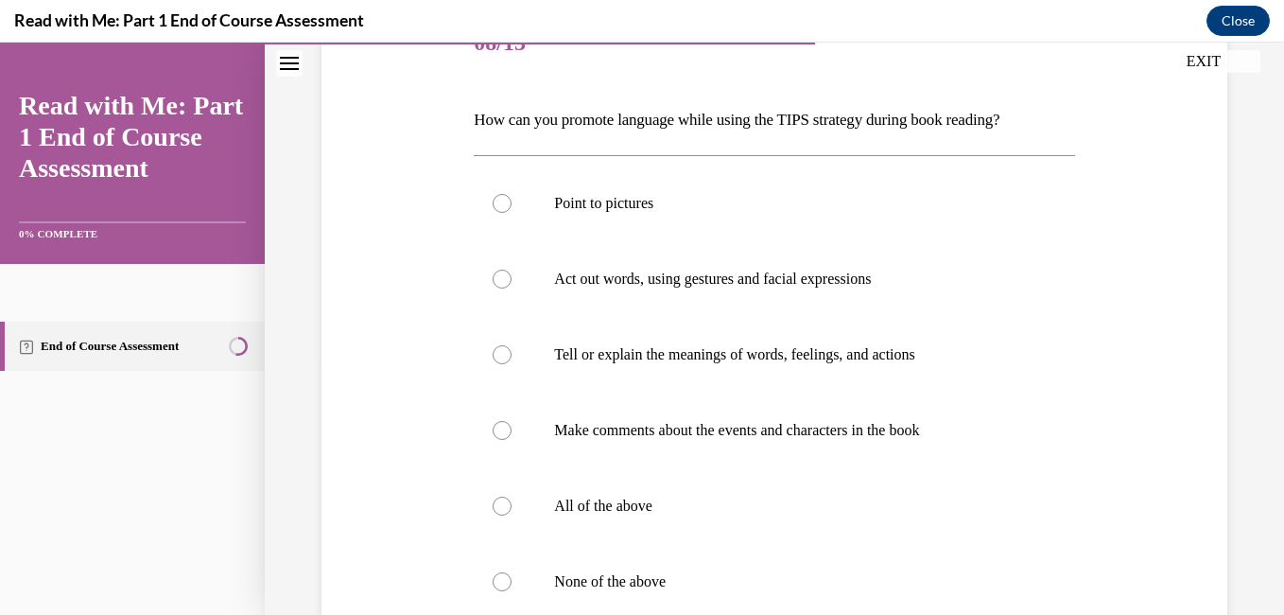
scroll to position [258, 0]
drag, startPoint x: 617, startPoint y: 489, endPoint x: 716, endPoint y: 469, distance: 101.3
click at [617, 493] on label "All of the above" at bounding box center [774, 504] width 601 height 76
click at [512, 495] on input "All of the above" at bounding box center [502, 504] width 19 height 19
radio input "true"
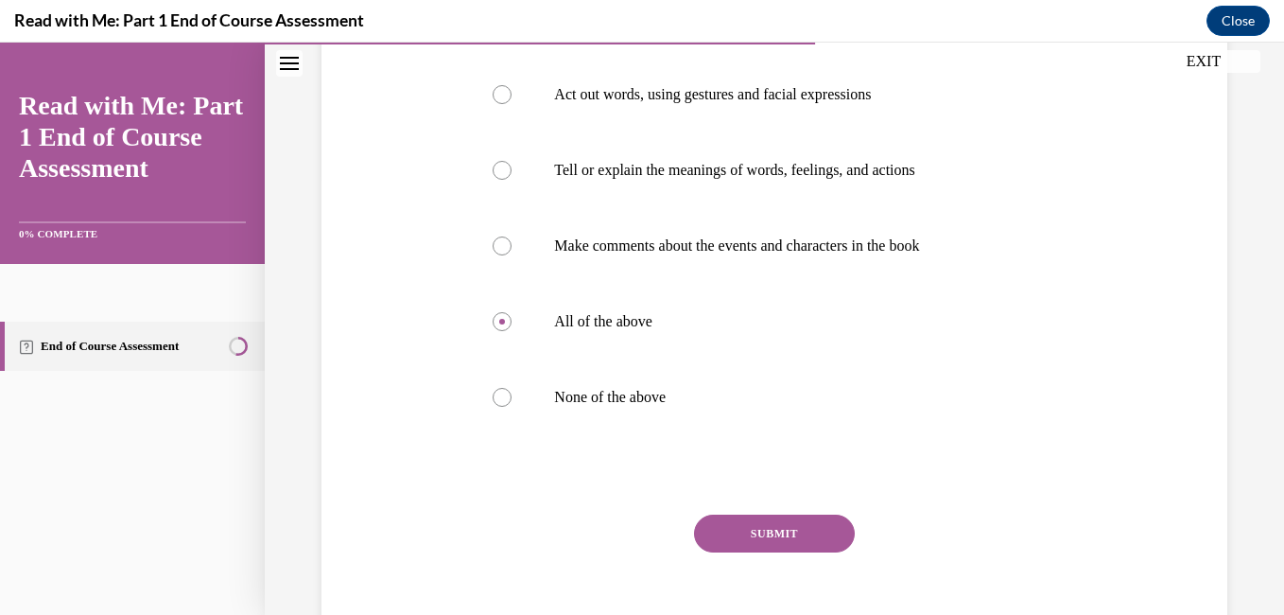
scroll to position [496, 0]
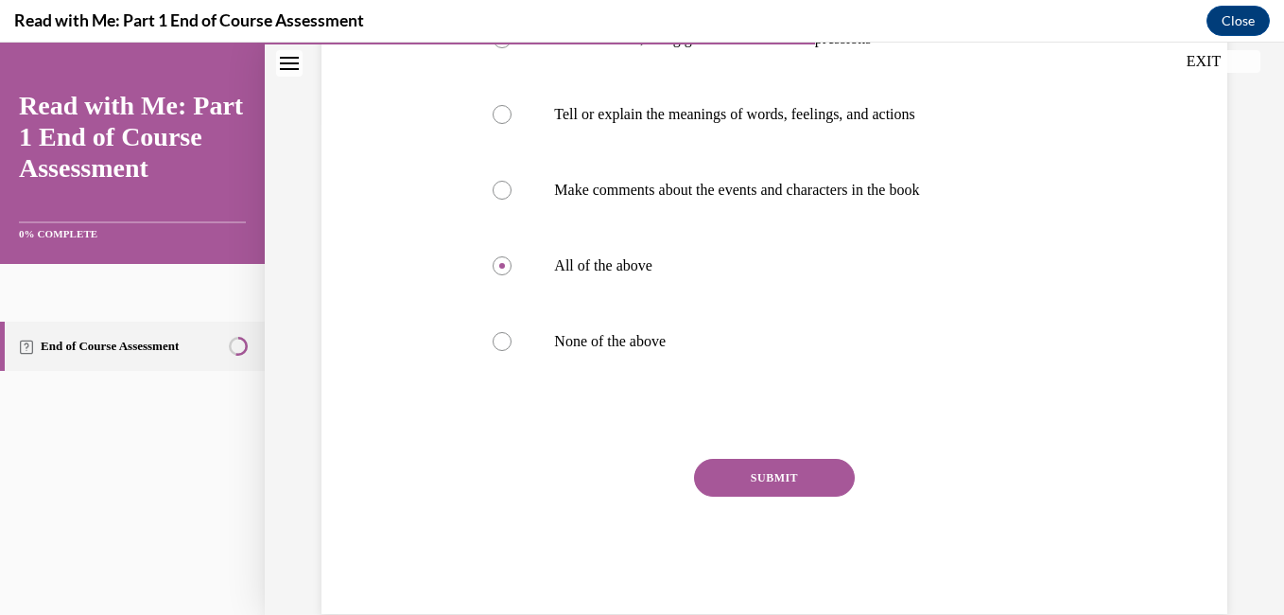
drag, startPoint x: 793, startPoint y: 467, endPoint x: 772, endPoint y: 467, distance: 20.8
click at [784, 473] on button "SUBMIT" at bounding box center [774, 478] width 161 height 38
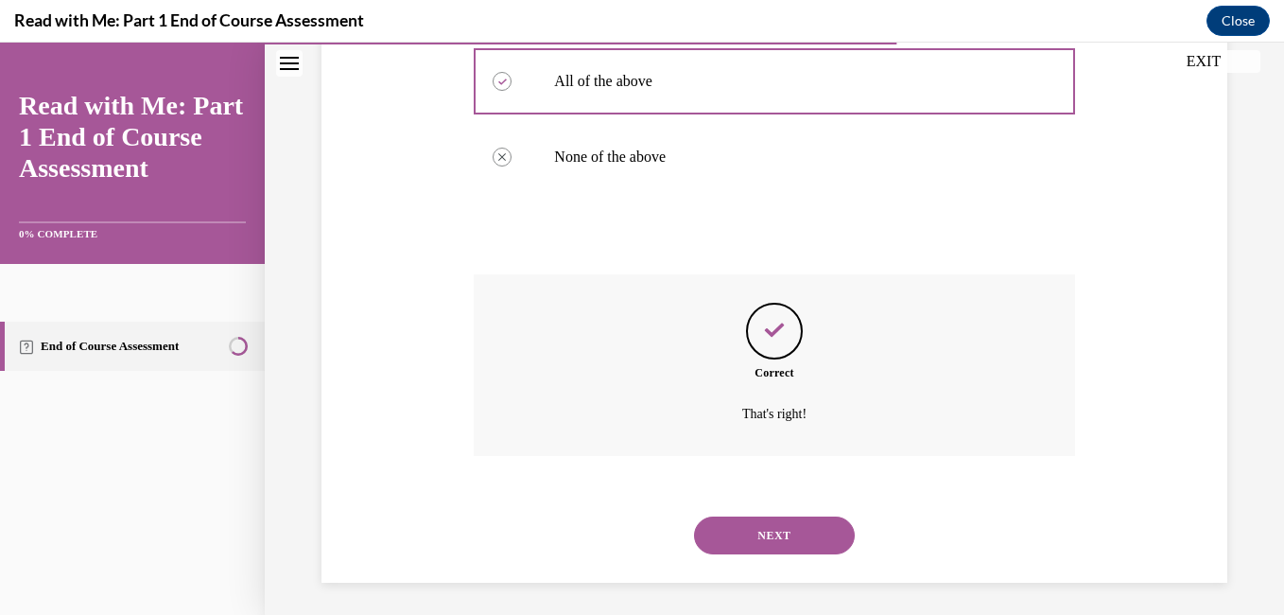
scroll to position [687, 0]
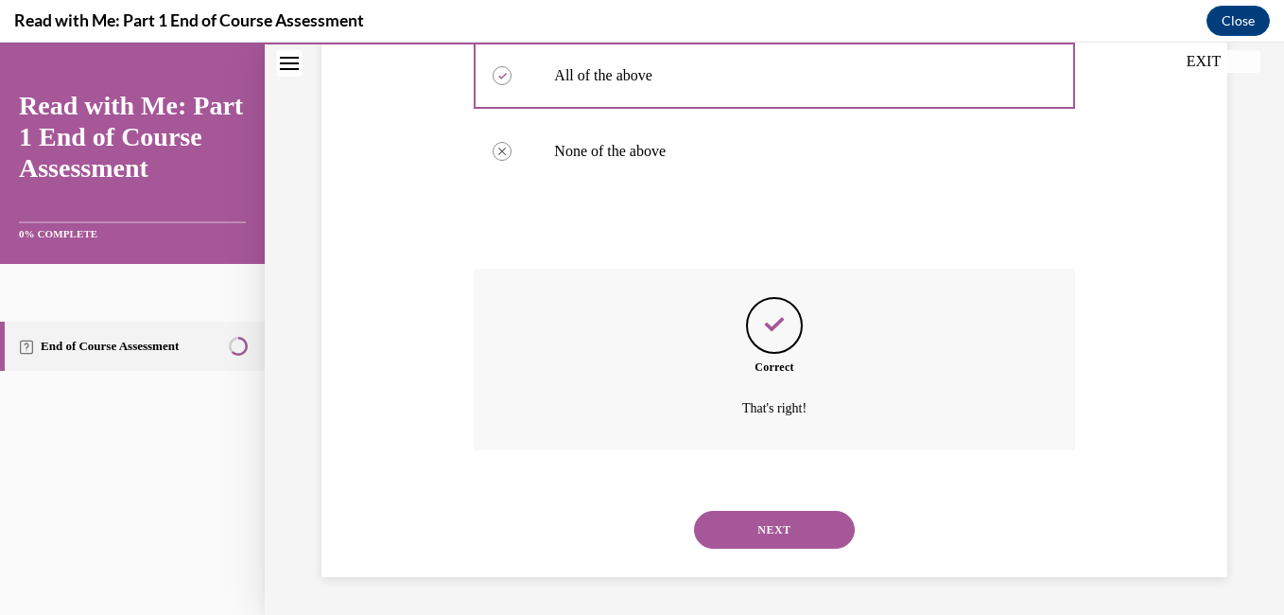
click at [781, 535] on button "NEXT" at bounding box center [774, 530] width 161 height 38
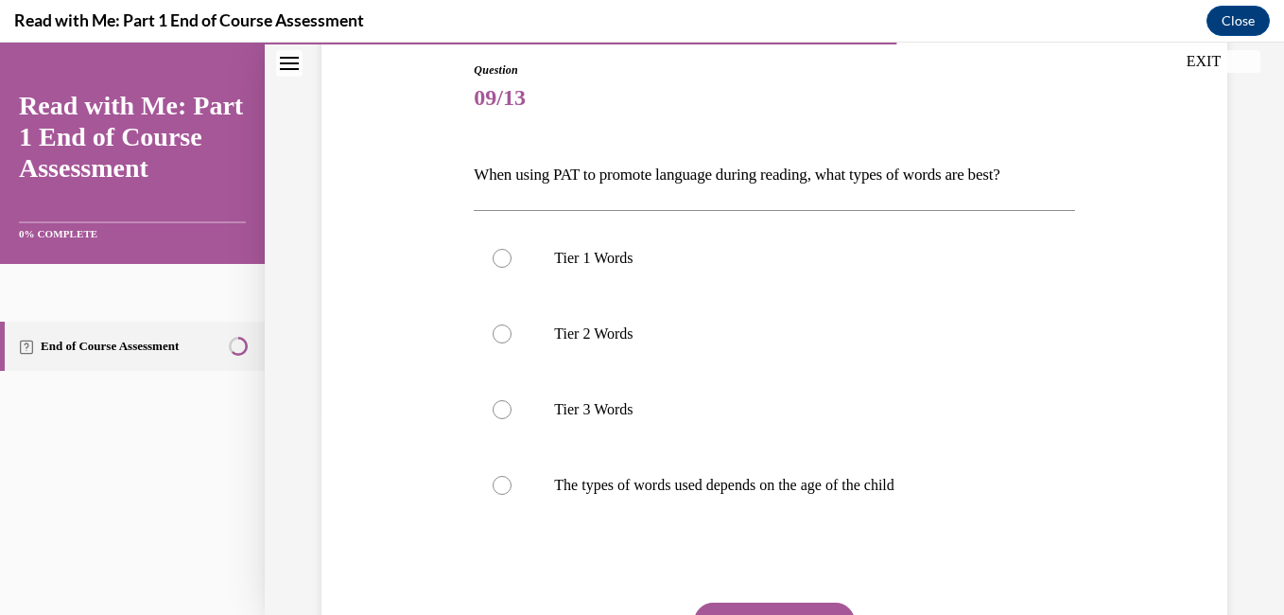
scroll to position [202, 0]
drag, startPoint x: 687, startPoint y: 487, endPoint x: 691, endPoint y: 497, distance: 11.4
click at [691, 497] on label "The types of words used depends on the age of the child" at bounding box center [774, 484] width 601 height 76
drag, startPoint x: 691, startPoint y: 497, endPoint x: 639, endPoint y: 494, distance: 52.2
click at [639, 494] on label "The types of words used depends on the age of the child" at bounding box center [774, 484] width 601 height 76
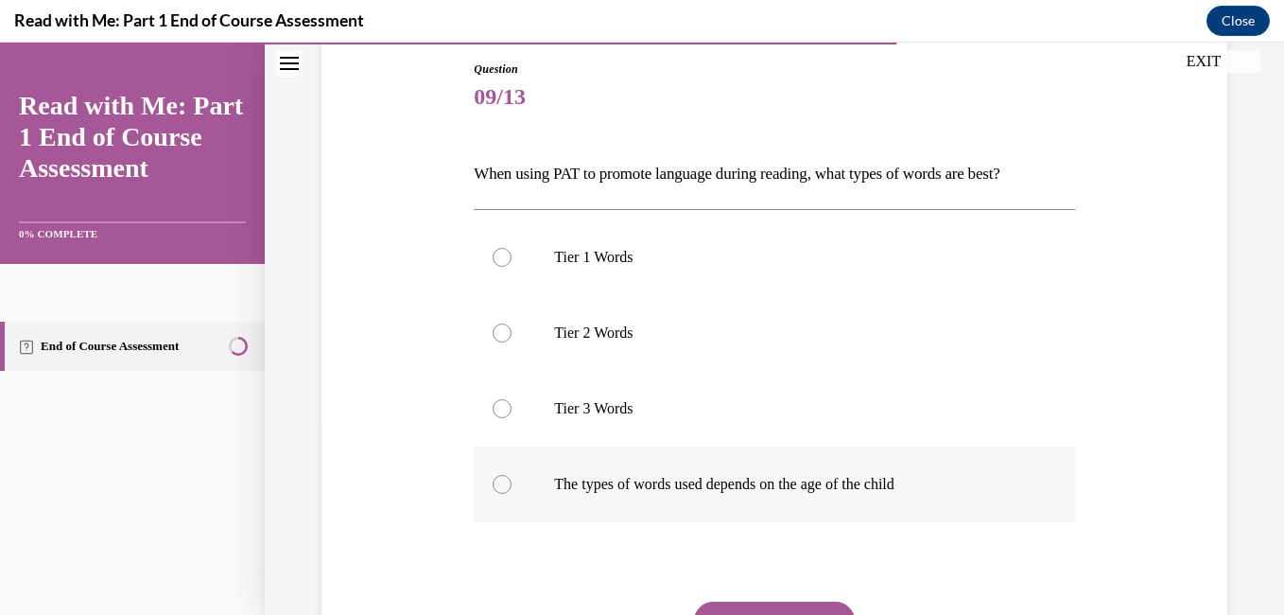
click at [512, 494] on input "The types of words used depends on the age of the child" at bounding box center [502, 484] width 19 height 19
radio input "true"
click at [787, 611] on button "SUBMIT" at bounding box center [774, 620] width 161 height 38
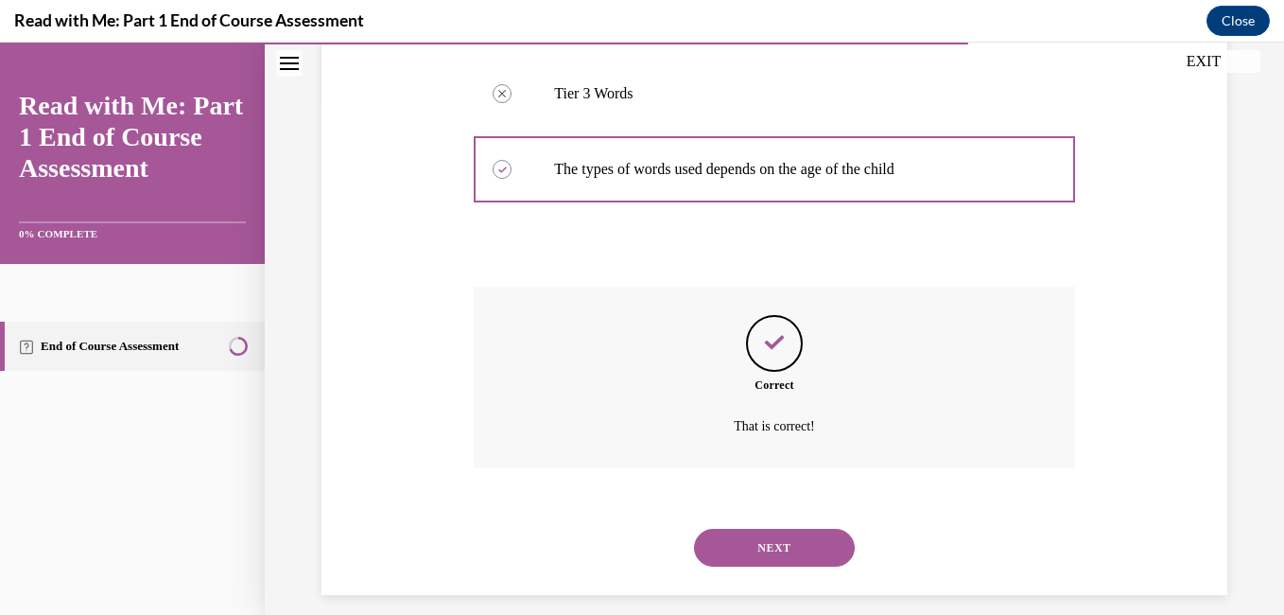
scroll to position [535, 0]
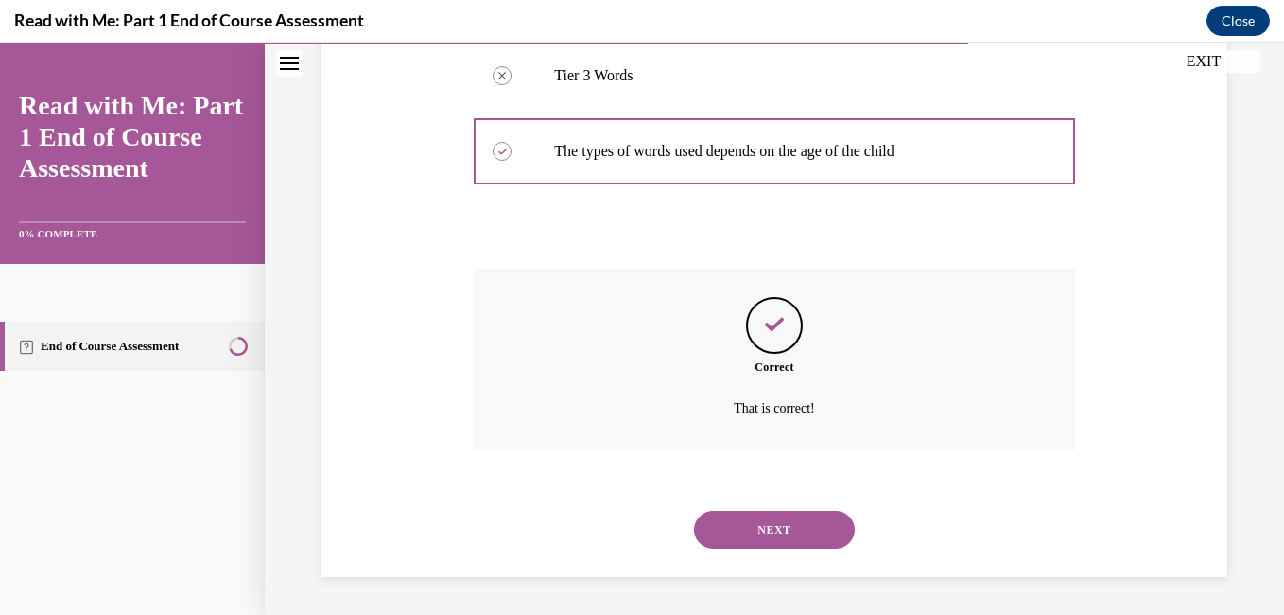
click at [796, 538] on button "NEXT" at bounding box center [774, 530] width 161 height 38
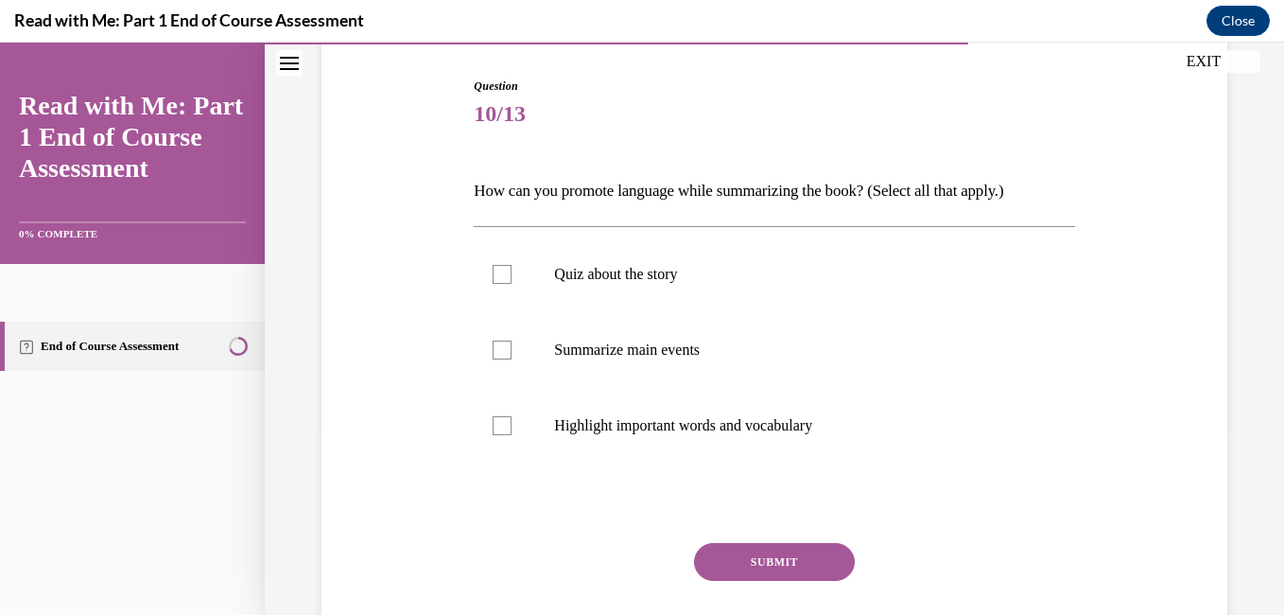
scroll to position [218, 0]
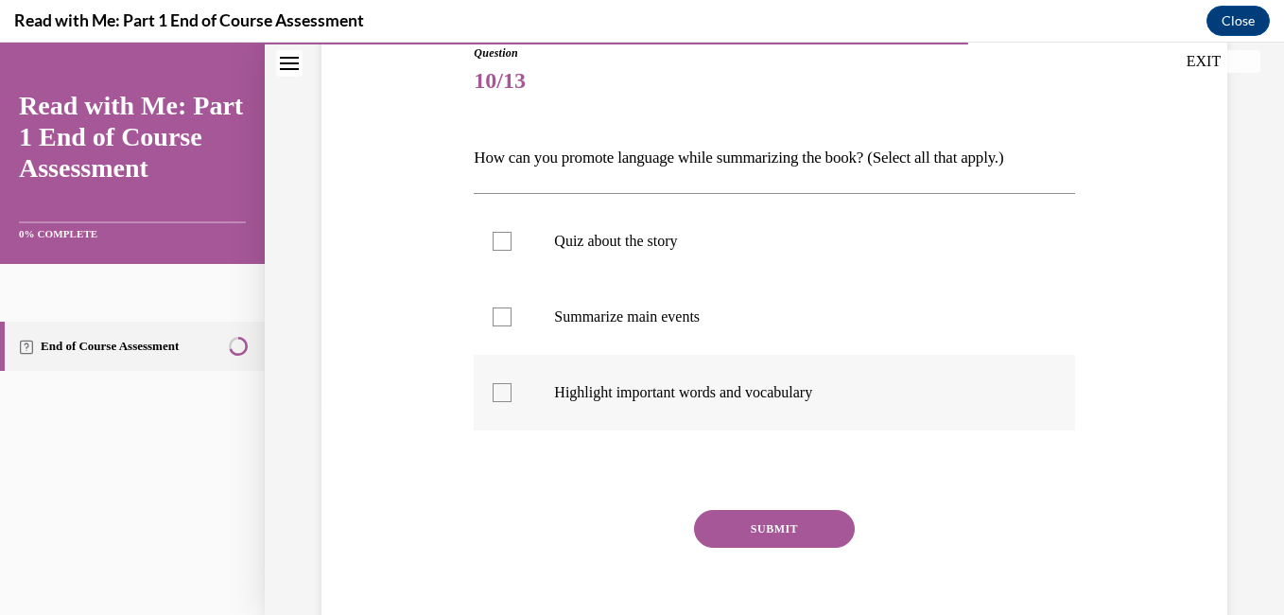
drag, startPoint x: 719, startPoint y: 310, endPoint x: 757, endPoint y: 371, distance: 71.4
click at [719, 315] on p "Summarize main events" at bounding box center [790, 316] width 473 height 19
click at [512, 315] on input "Summarize main events" at bounding box center [502, 316] width 19 height 19
checkbox input "true"
click at [757, 394] on p "Highlight important words and vocabulary" at bounding box center [790, 392] width 473 height 19
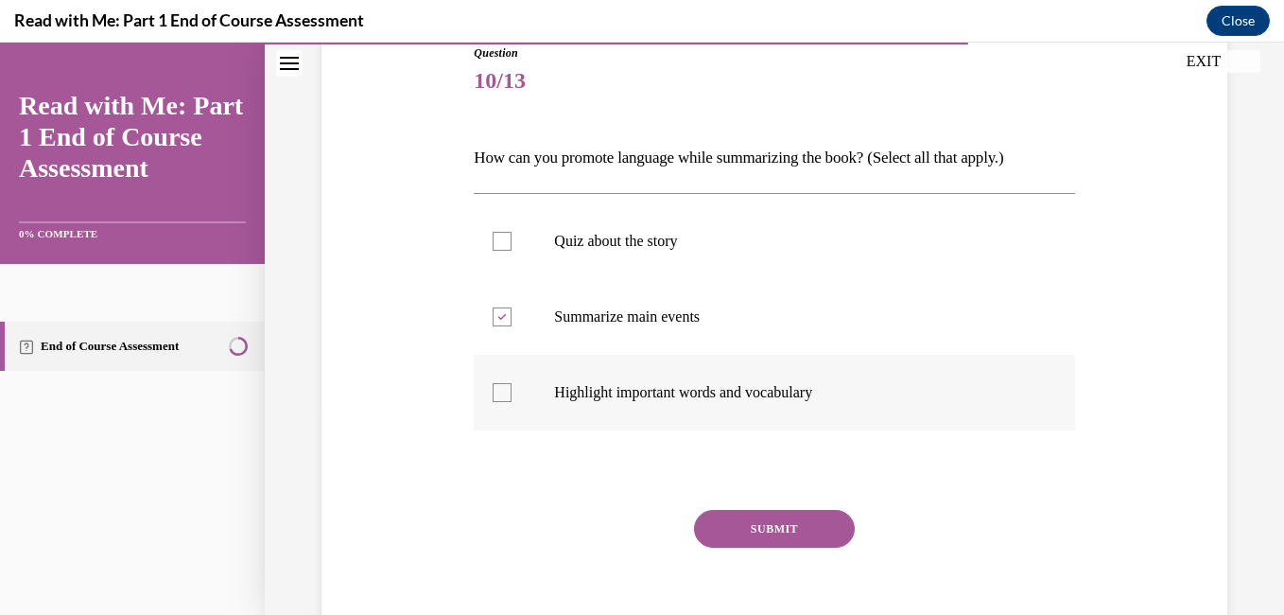
click at [512, 394] on input "Highlight important words and vocabulary" at bounding box center [502, 392] width 19 height 19
checkbox input "true"
click at [813, 515] on button "SUBMIT" at bounding box center [774, 529] width 161 height 38
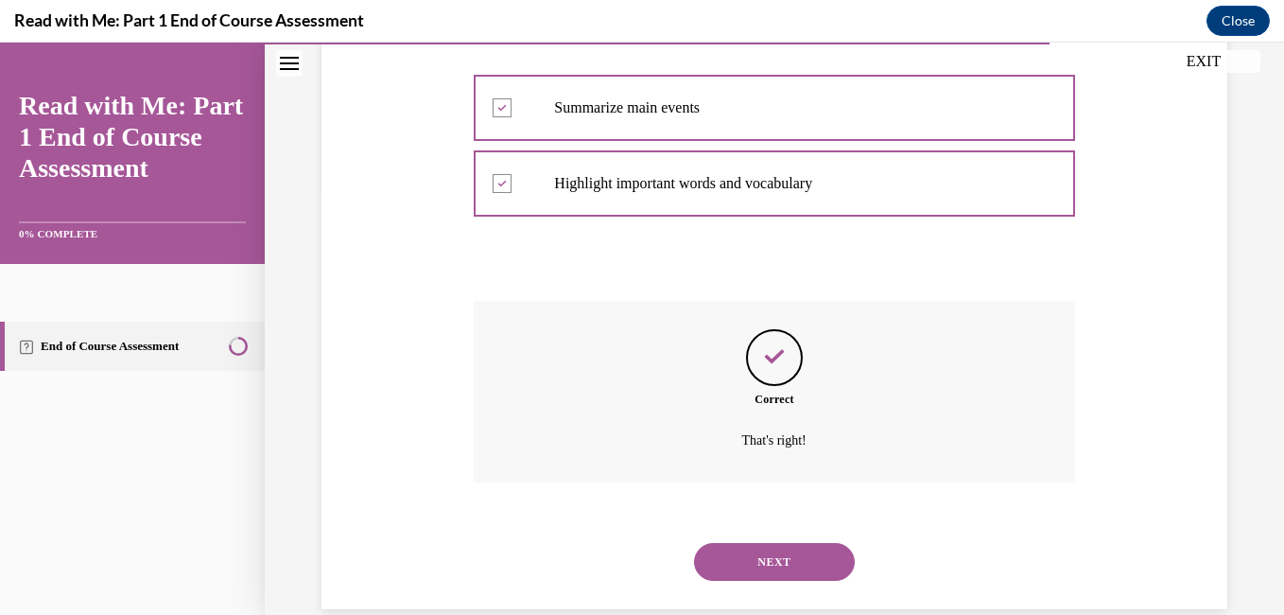
scroll to position [460, 0]
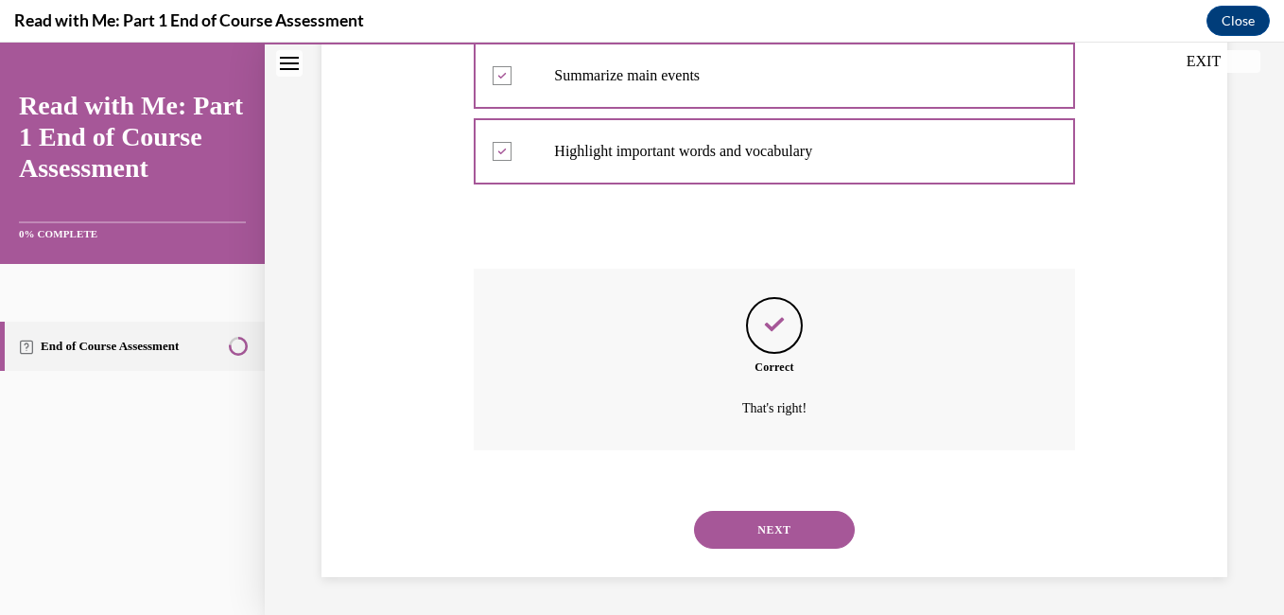
click at [808, 533] on button "NEXT" at bounding box center [774, 530] width 161 height 38
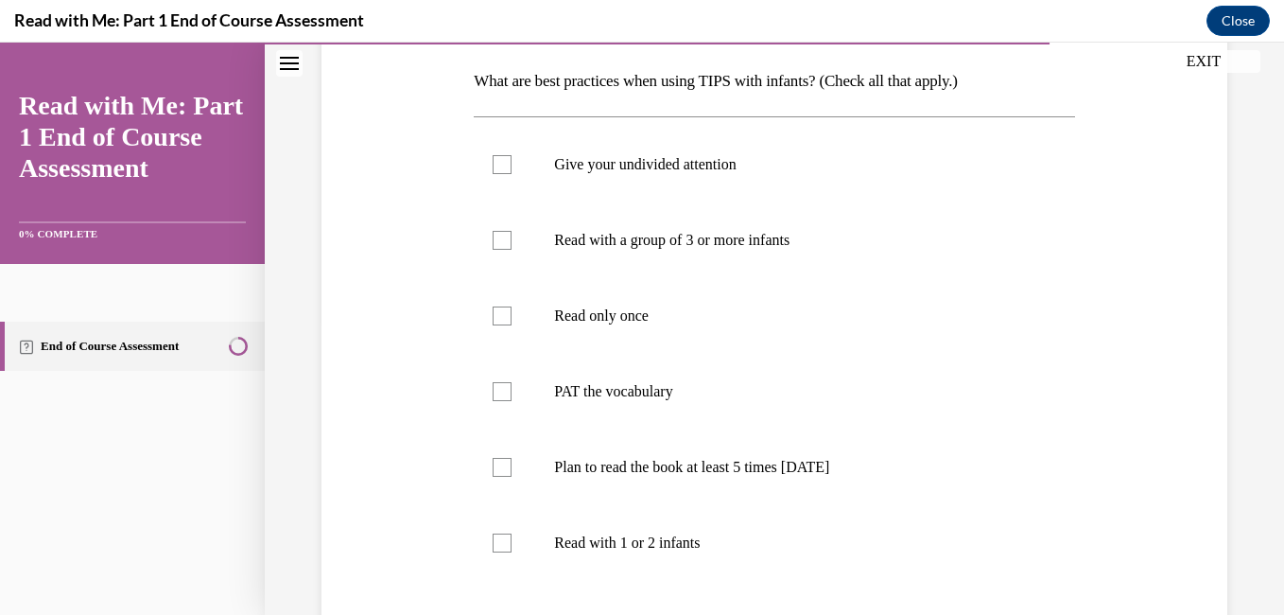
scroll to position [287, 0]
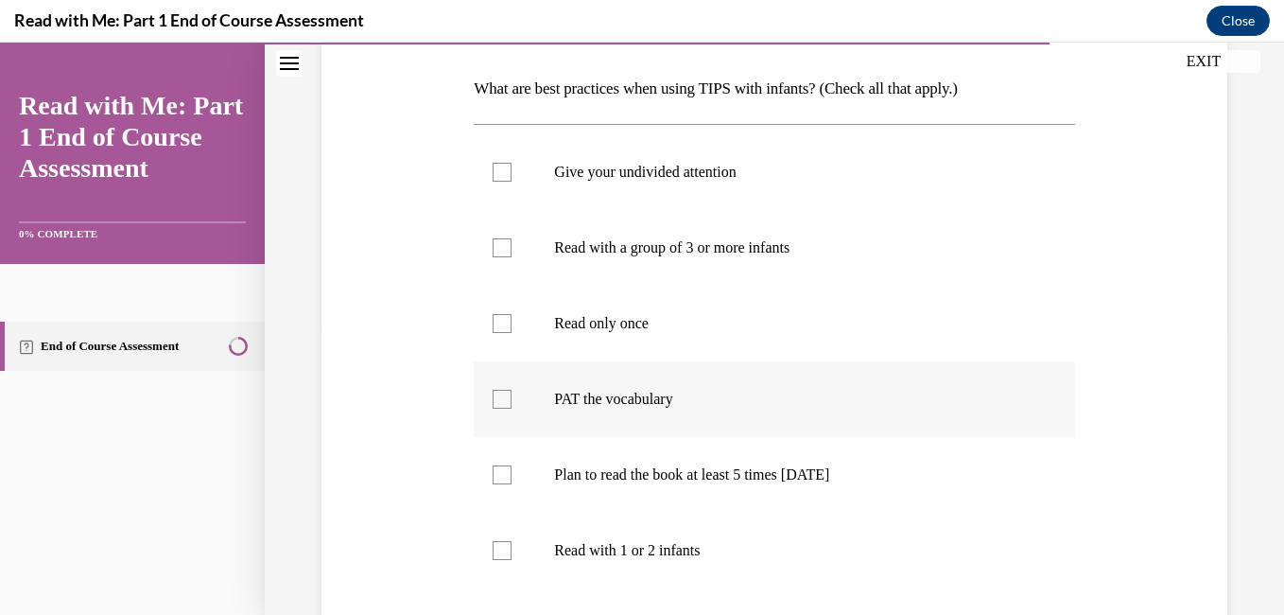
click at [793, 407] on p "PAT the vocabulary" at bounding box center [790, 399] width 473 height 19
click at [512, 407] on input "PAT the vocabulary" at bounding box center [502, 399] width 19 height 19
checkbox input "true"
click at [781, 482] on p "Plan to read the book at least 5 times [DATE]" at bounding box center [790, 474] width 473 height 19
click at [512, 482] on input "Plan to read the book at least 5 times [DATE]" at bounding box center [502, 474] width 19 height 19
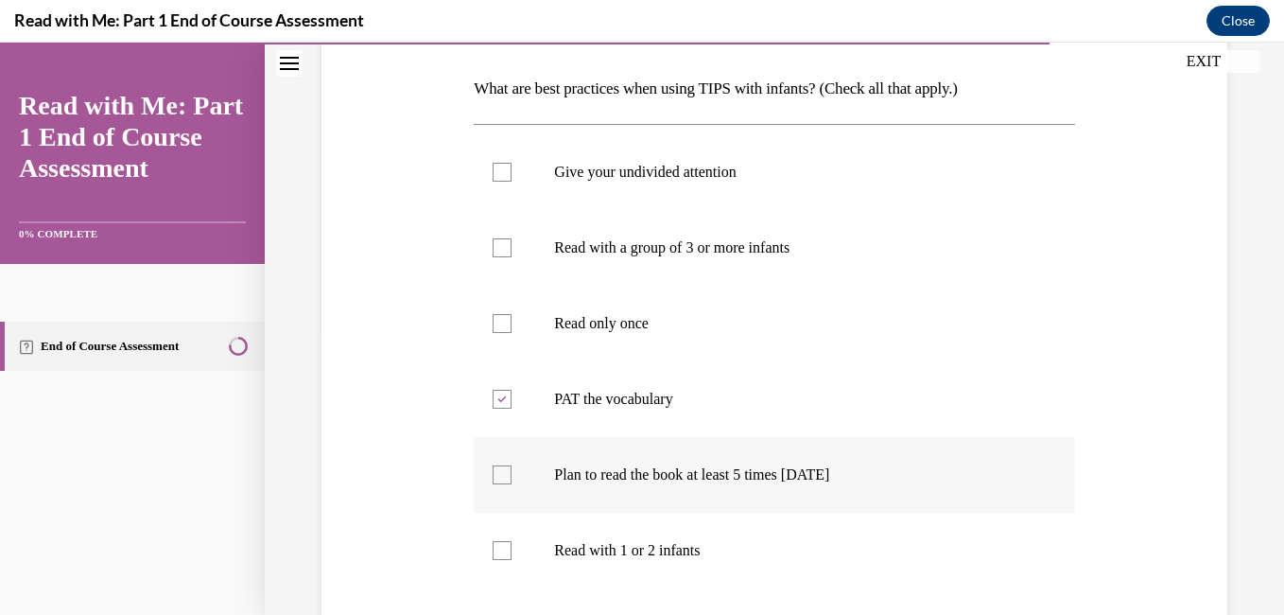
checkbox input "true"
click at [706, 547] on p "Read with 1 or 2 infants" at bounding box center [790, 550] width 473 height 19
click at [512, 547] on input "Read with 1 or 2 infants" at bounding box center [502, 550] width 19 height 19
checkbox input "true"
click at [751, 178] on p "Give your undivided attention" at bounding box center [790, 172] width 473 height 19
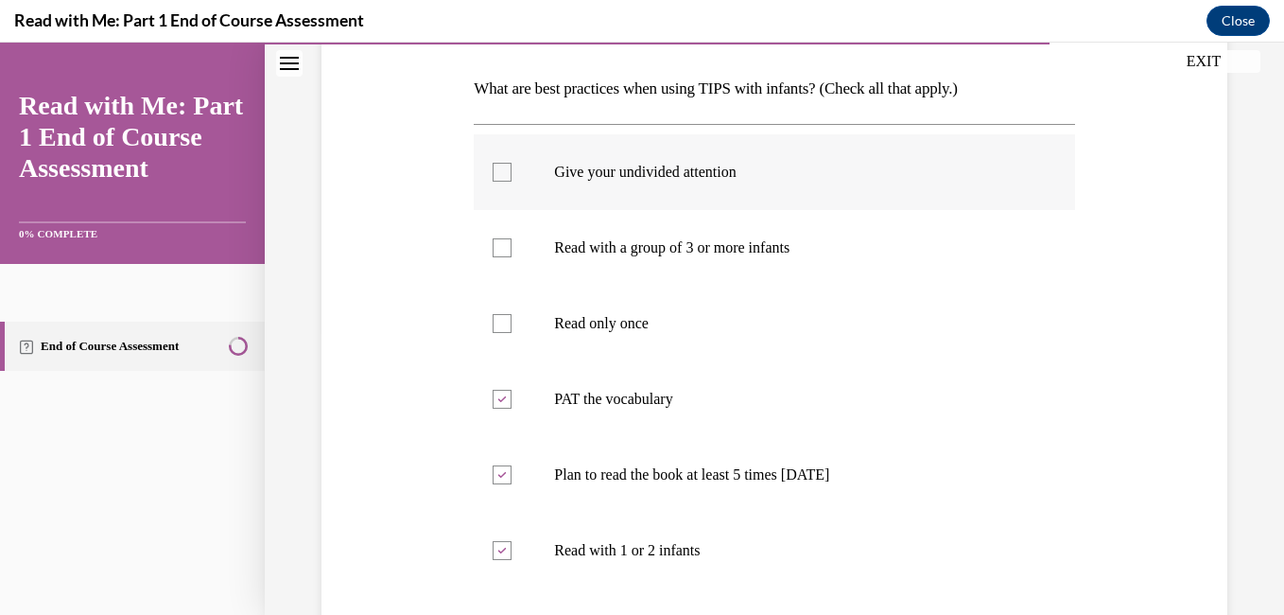
click at [512, 178] on input "Give your undivided attention" at bounding box center [502, 172] width 19 height 19
checkbox input "true"
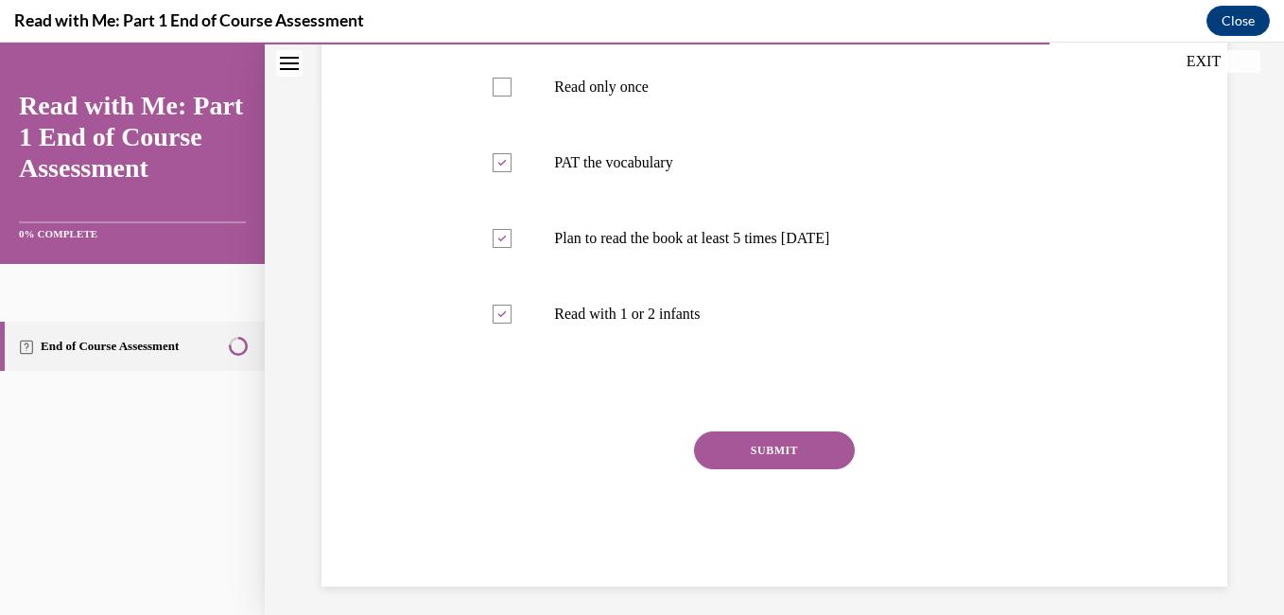
scroll to position [533, 0]
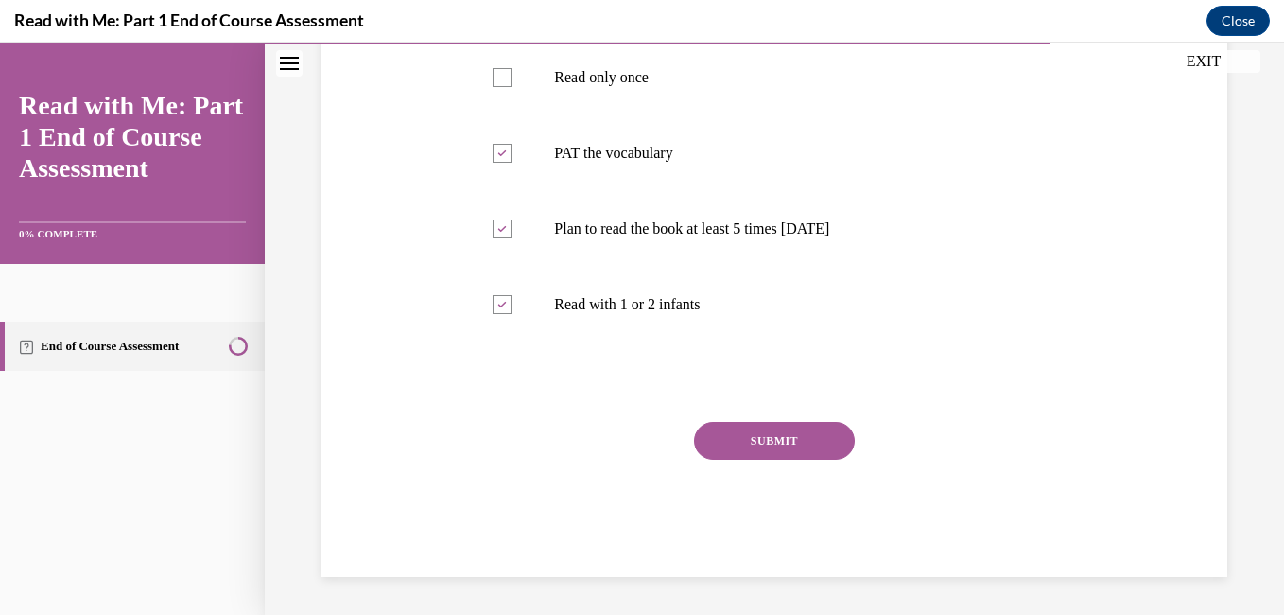
click at [783, 429] on button "SUBMIT" at bounding box center [774, 441] width 161 height 38
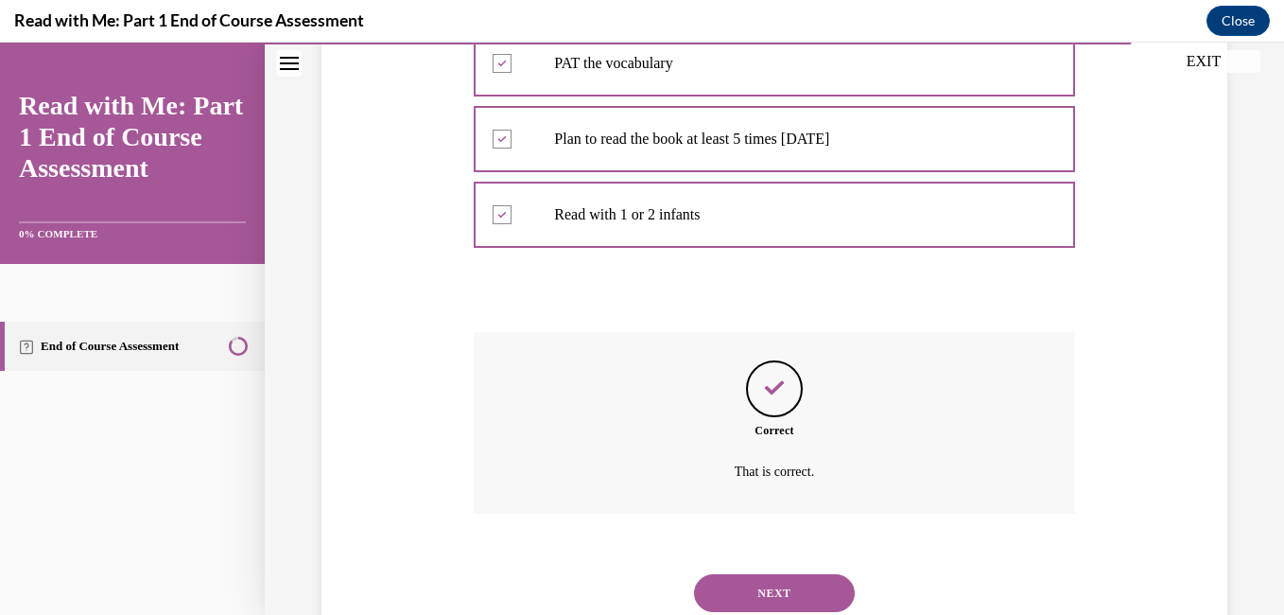
scroll to position [687, 0]
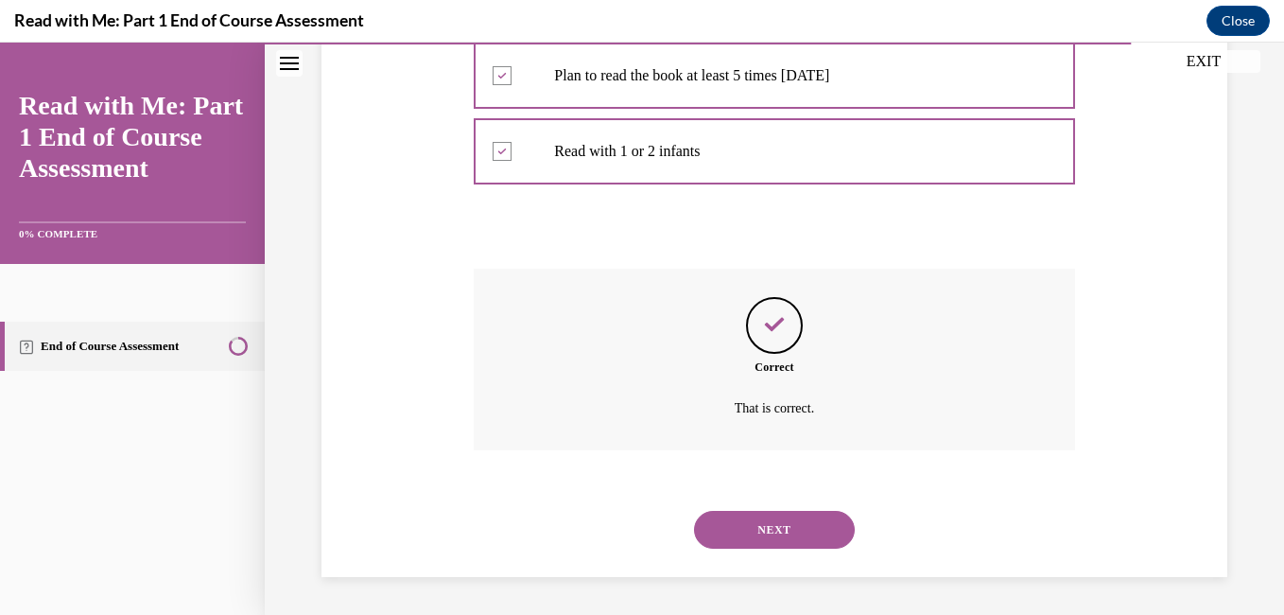
click at [803, 527] on button "NEXT" at bounding box center [774, 530] width 161 height 38
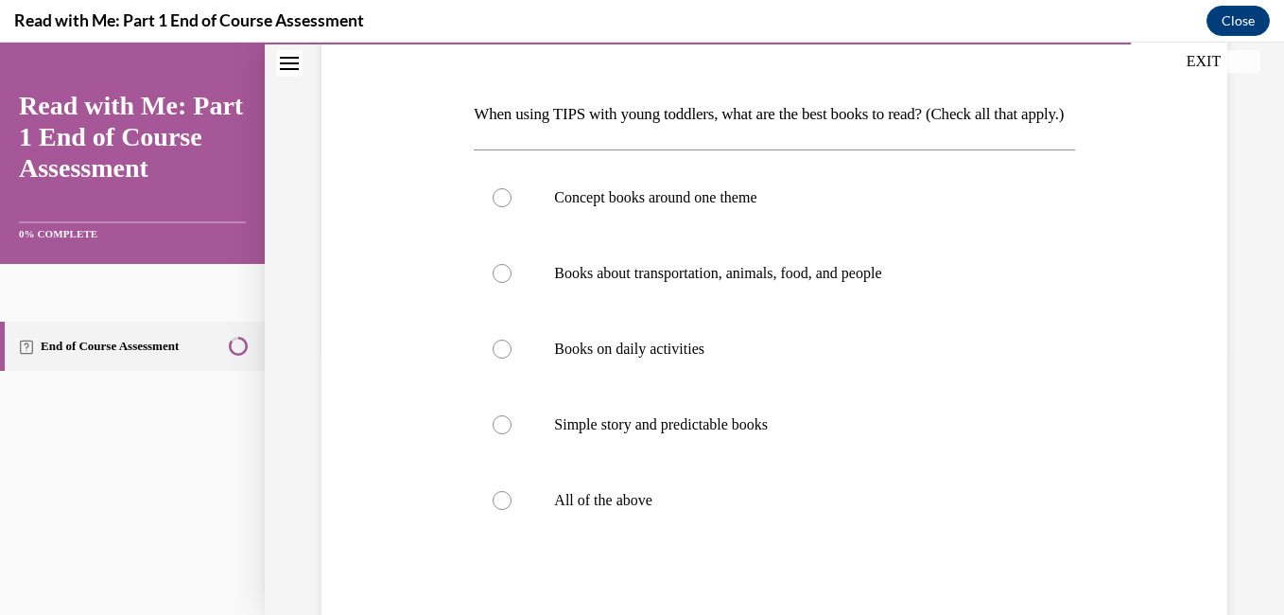
scroll to position [258, 0]
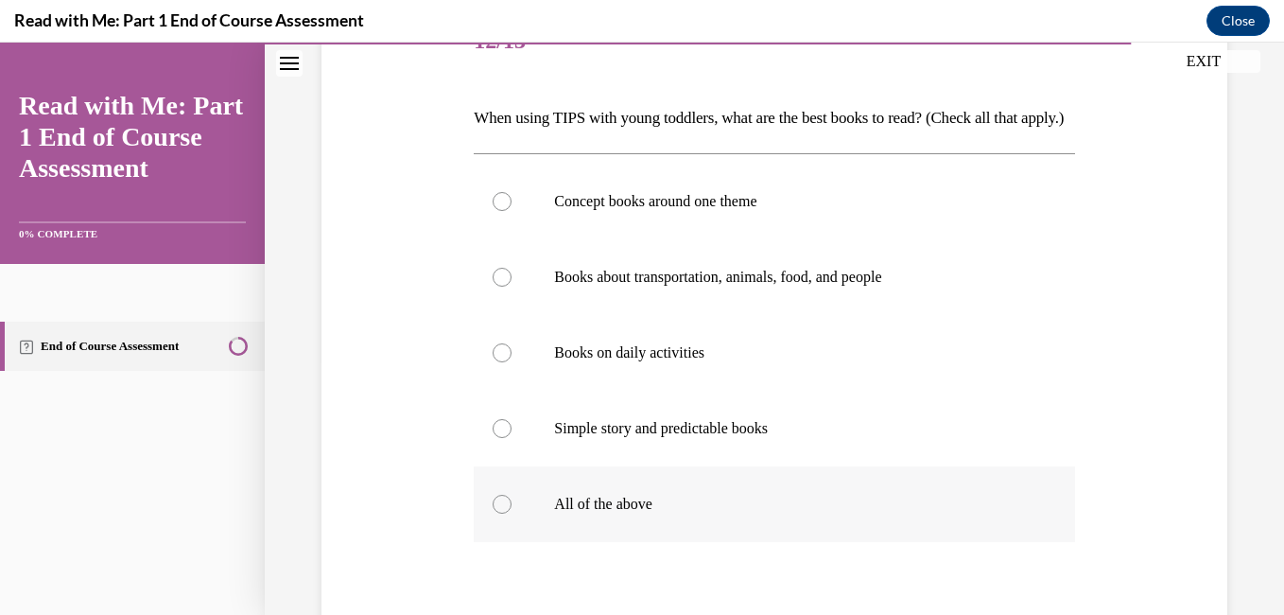
click at [623, 527] on label "All of the above" at bounding box center [774, 504] width 601 height 76
click at [512, 514] on input "All of the above" at bounding box center [502, 504] width 19 height 19
radio input "true"
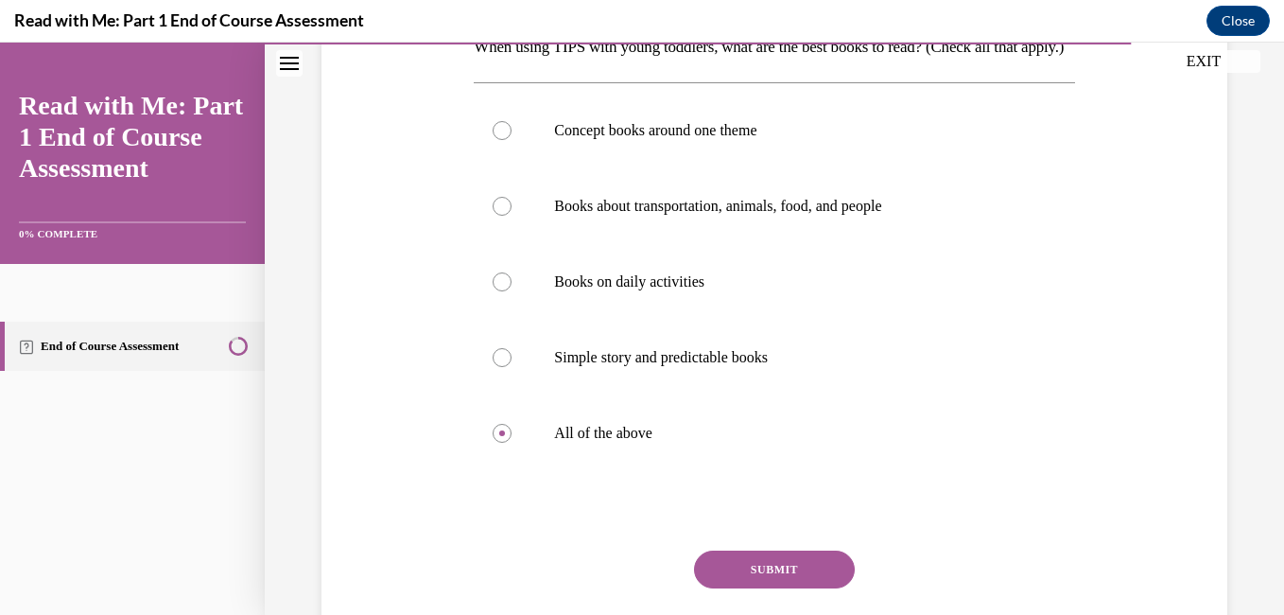
click at [822, 588] on button "SUBMIT" at bounding box center [774, 569] width 161 height 38
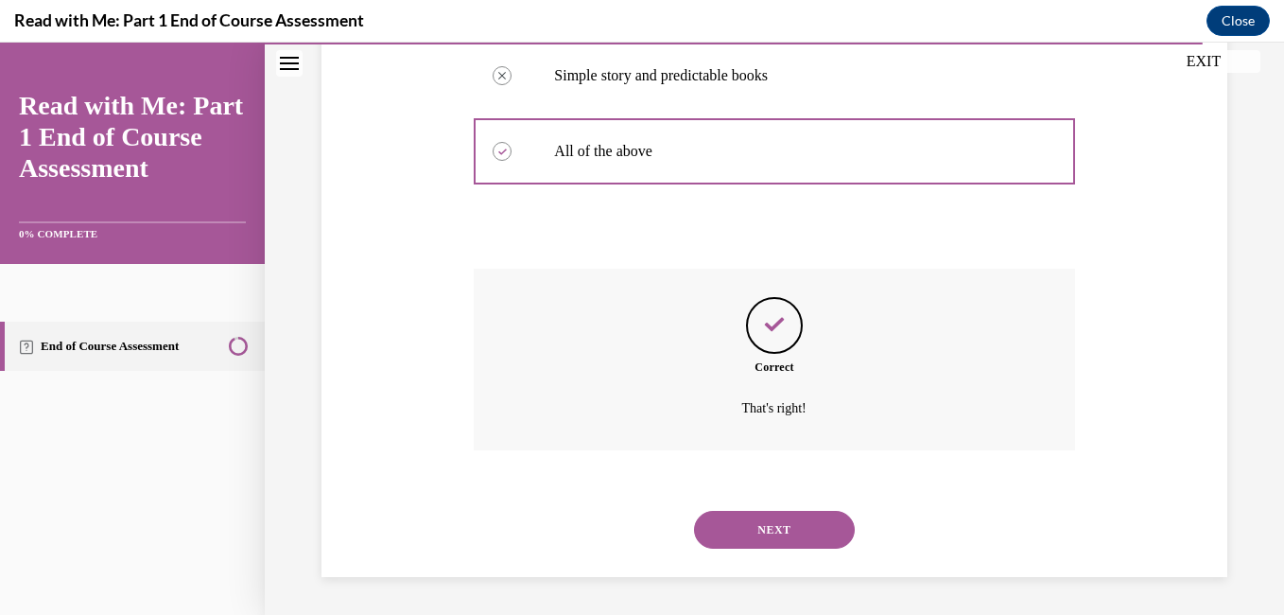
scroll to position [643, 0]
click at [775, 538] on button "NEXT" at bounding box center [774, 530] width 161 height 38
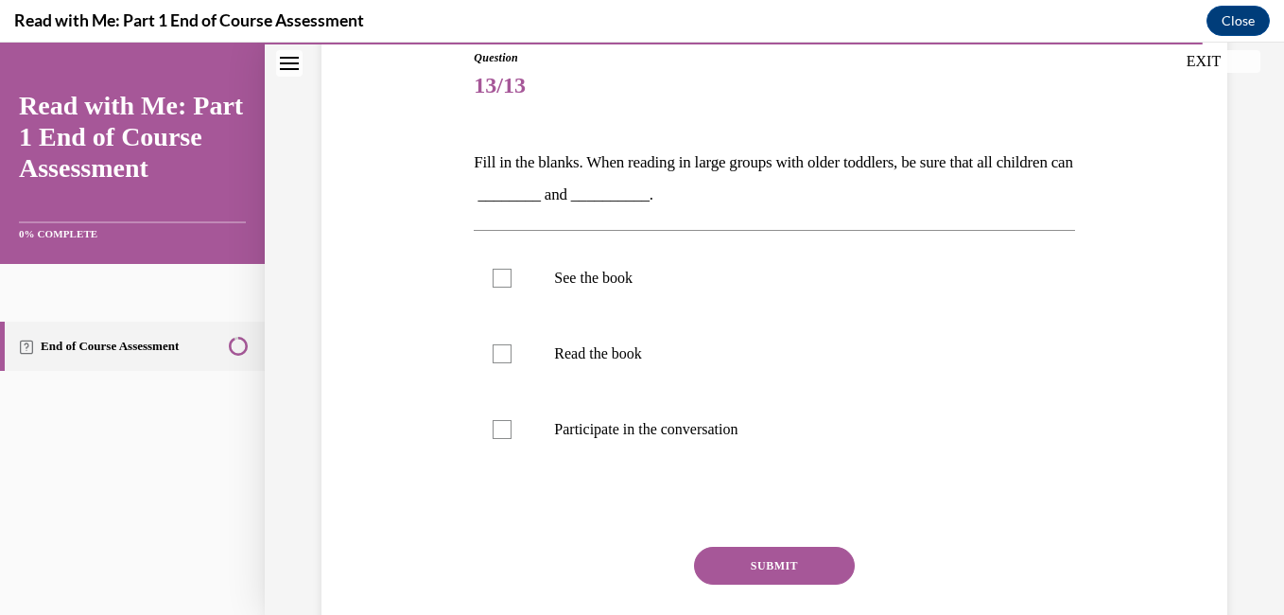
scroll to position [218, 0]
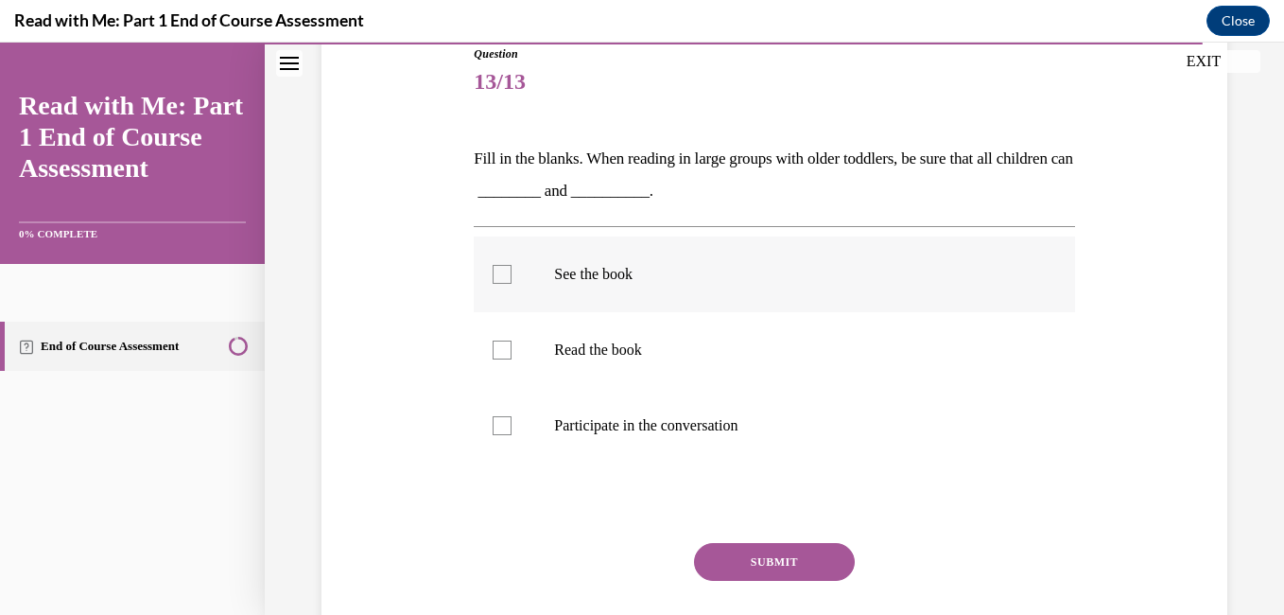
drag, startPoint x: 545, startPoint y: 293, endPoint x: 549, endPoint y: 303, distance: 10.6
click at [549, 303] on label "See the book" at bounding box center [774, 274] width 601 height 76
click at [512, 284] on input "See the book" at bounding box center [502, 274] width 19 height 19
checkbox input "true"
click at [628, 440] on label "Participate in the conversation" at bounding box center [774, 426] width 601 height 76
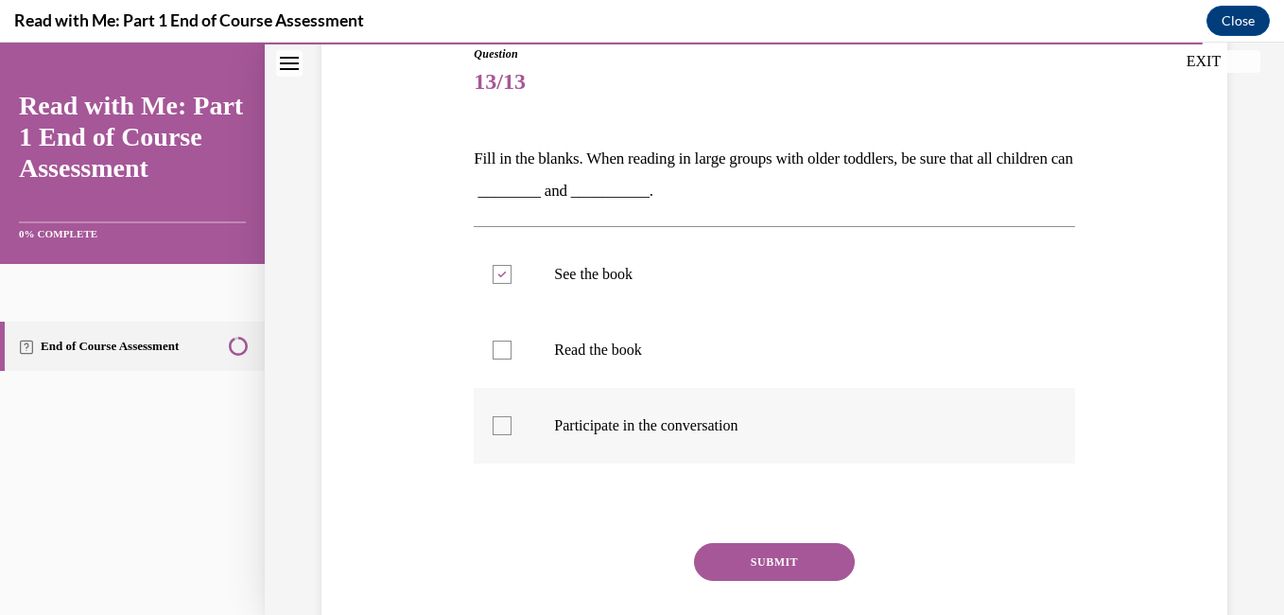
click at [512, 435] on input "Participate in the conversation" at bounding box center [502, 425] width 19 height 19
checkbox input "true"
click at [788, 556] on button "SUBMIT" at bounding box center [774, 562] width 161 height 38
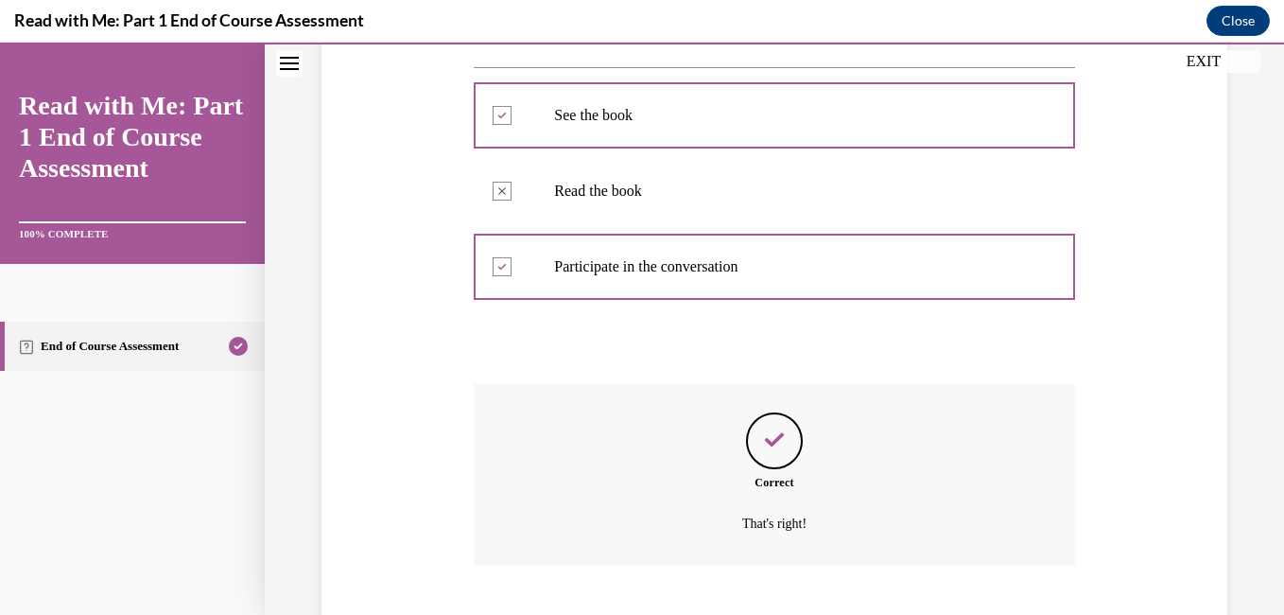
scroll to position [492, 0]
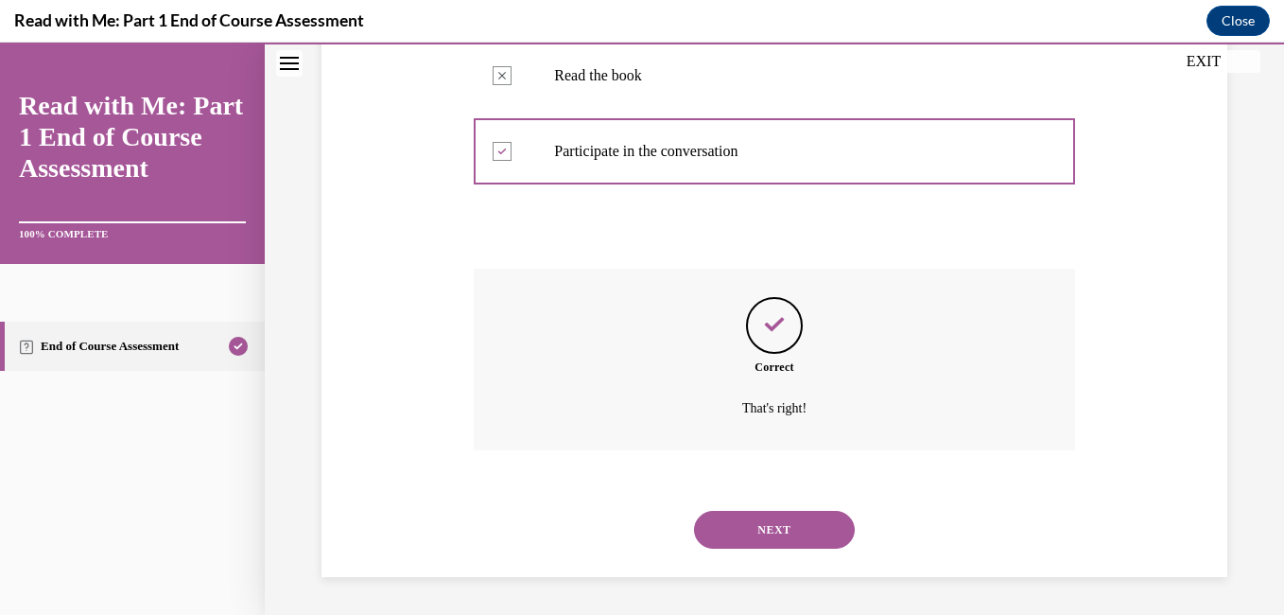
click at [796, 517] on button "NEXT" at bounding box center [774, 530] width 161 height 38
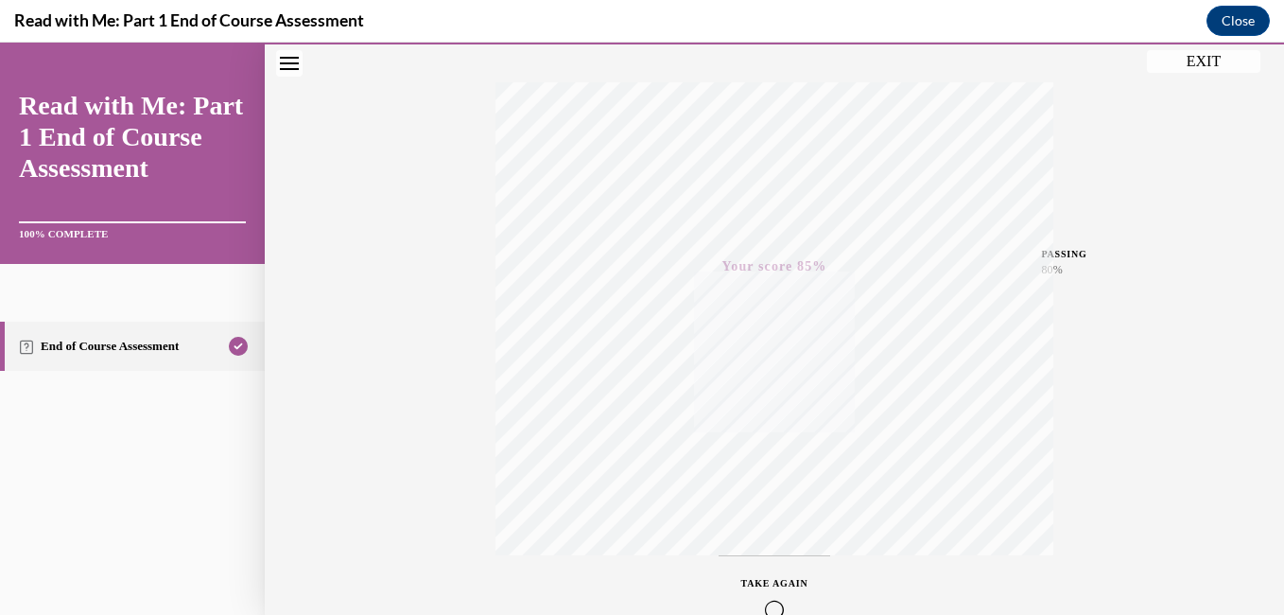
scroll to position [397, 0]
drag, startPoint x: 1252, startPoint y: 403, endPoint x: 1249, endPoint y: 433, distance: 30.4
click at [1249, 433] on div "Quiz Results PASSING 80% Your score 85% Passed PASSING 80% Your score Your scor…" at bounding box center [774, 160] width 1019 height 910
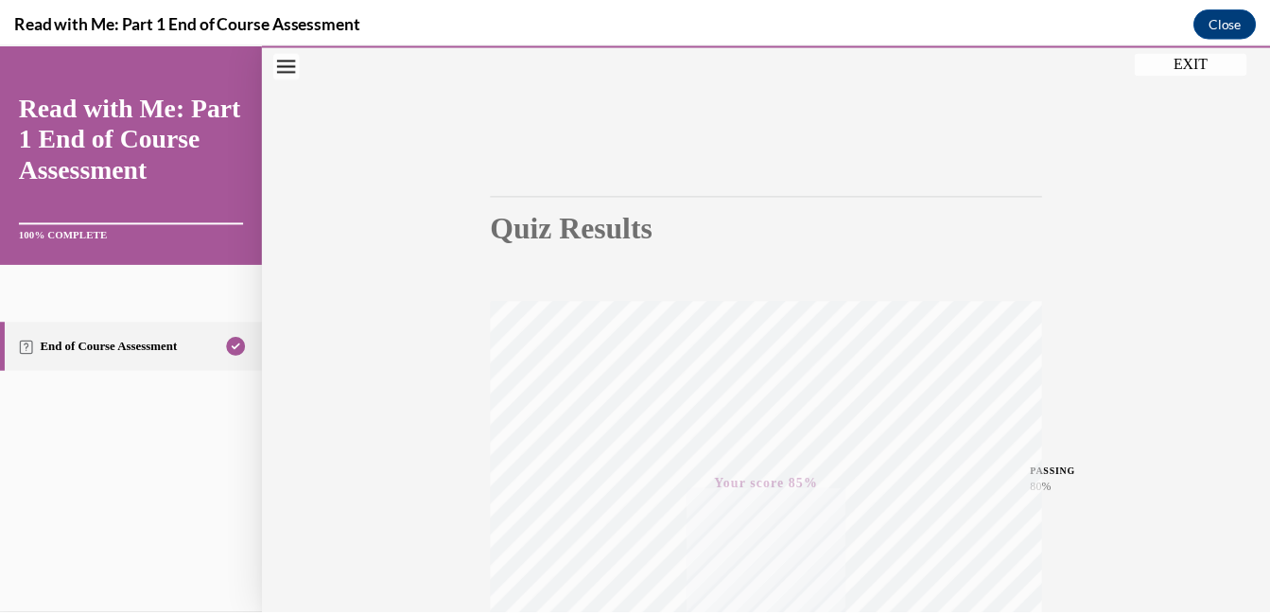
scroll to position [0, 0]
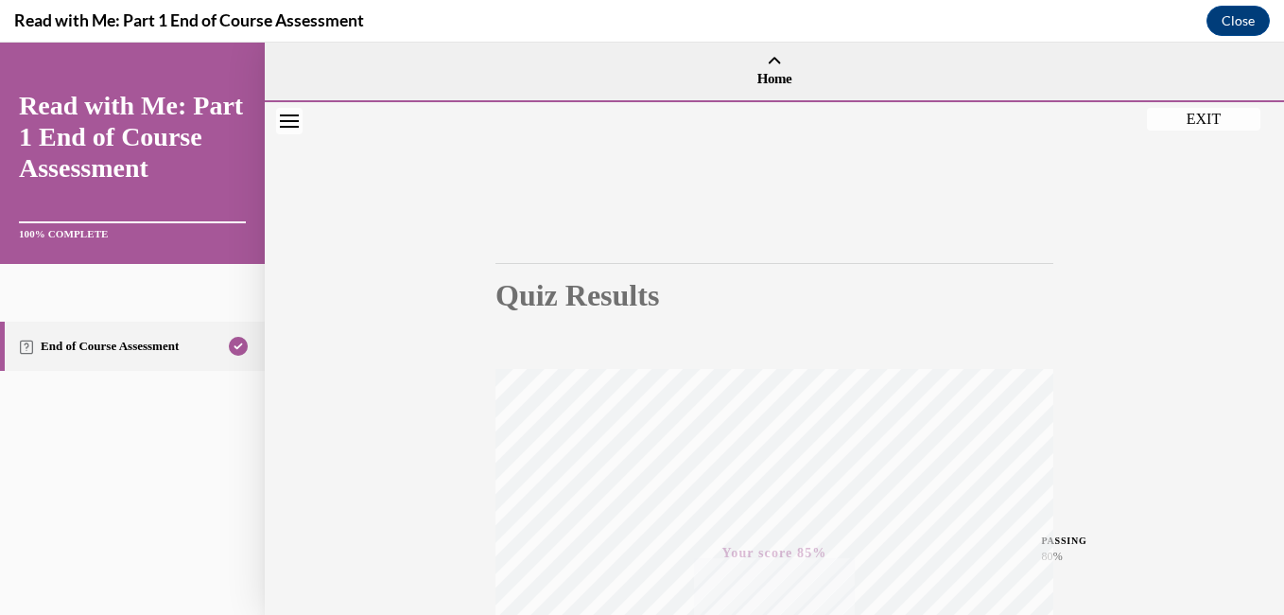
click at [1198, 118] on button "EXIT" at bounding box center [1203, 119] width 113 height 23
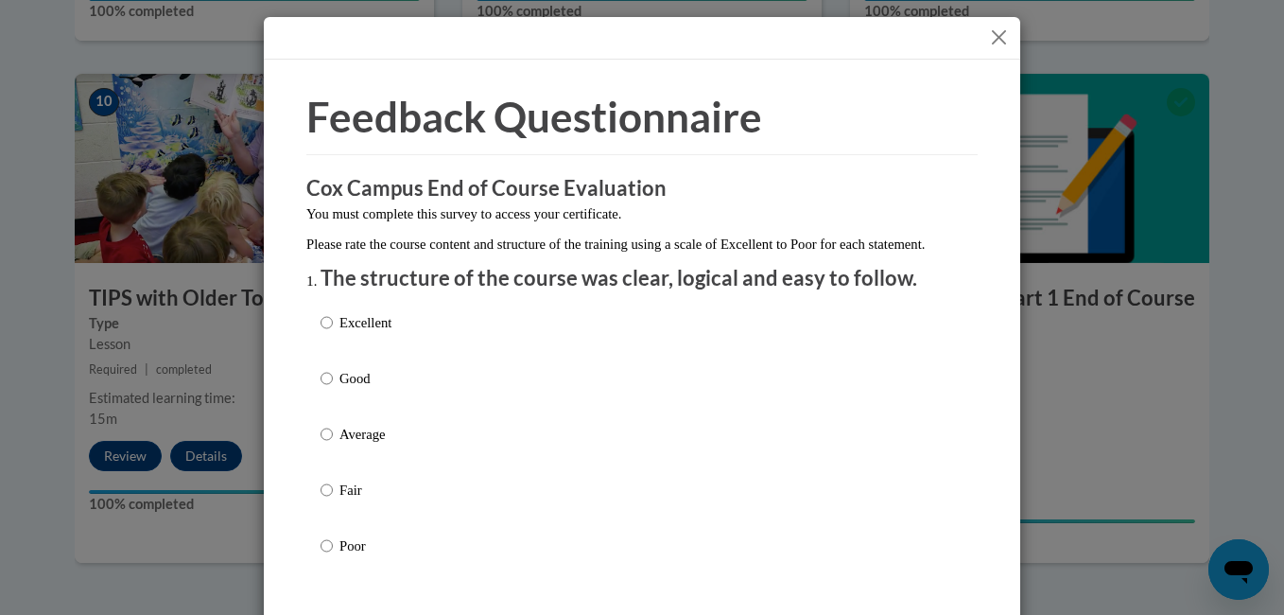
click at [987, 32] on button "Close" at bounding box center [999, 38] width 24 height 24
